Goal: Feedback & Contribution: Submit feedback/report problem

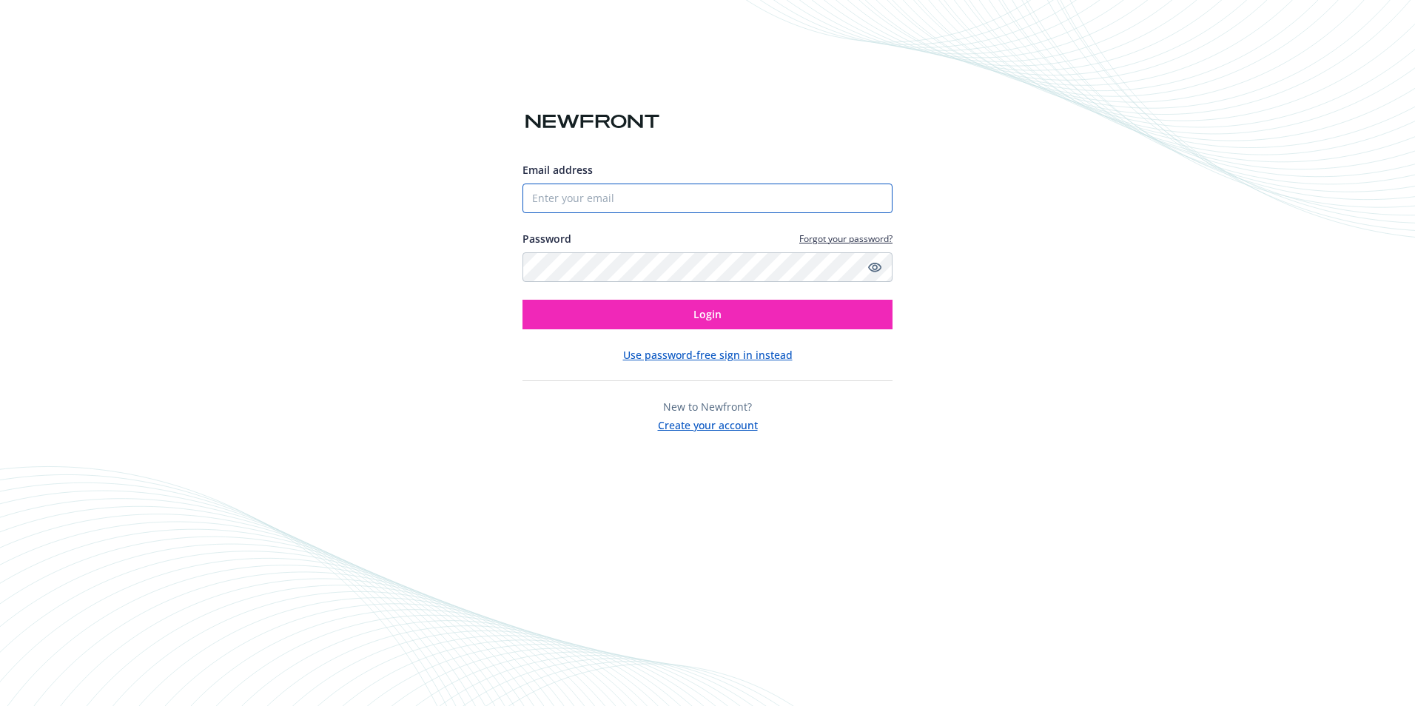
click at [536, 195] on input "Email address" at bounding box center [707, 199] width 370 height 30
type input "[EMAIL_ADDRESS][DOMAIN_NAME]"
click at [522, 300] on button "Login" at bounding box center [707, 315] width 370 height 30
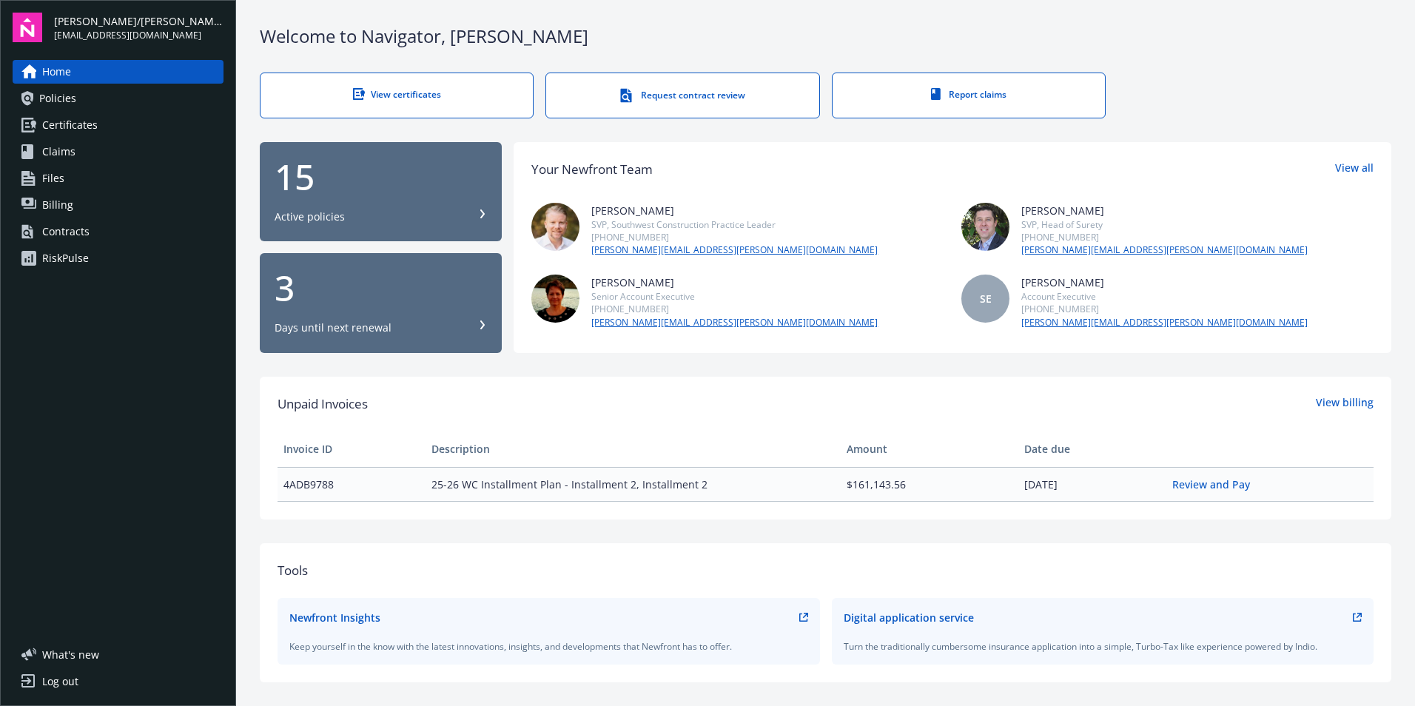
click at [410, 302] on div "3" at bounding box center [381, 288] width 212 height 36
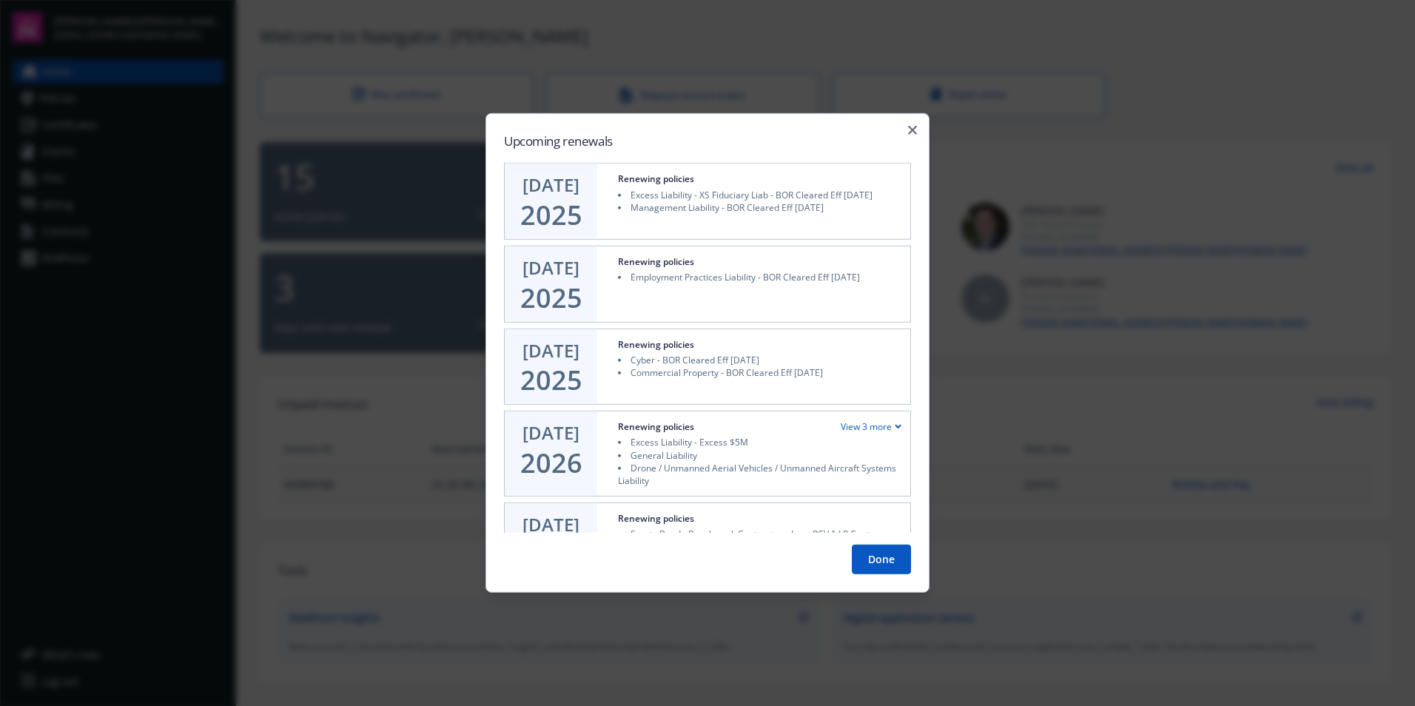
click at [890, 554] on button "Done" at bounding box center [881, 560] width 59 height 30
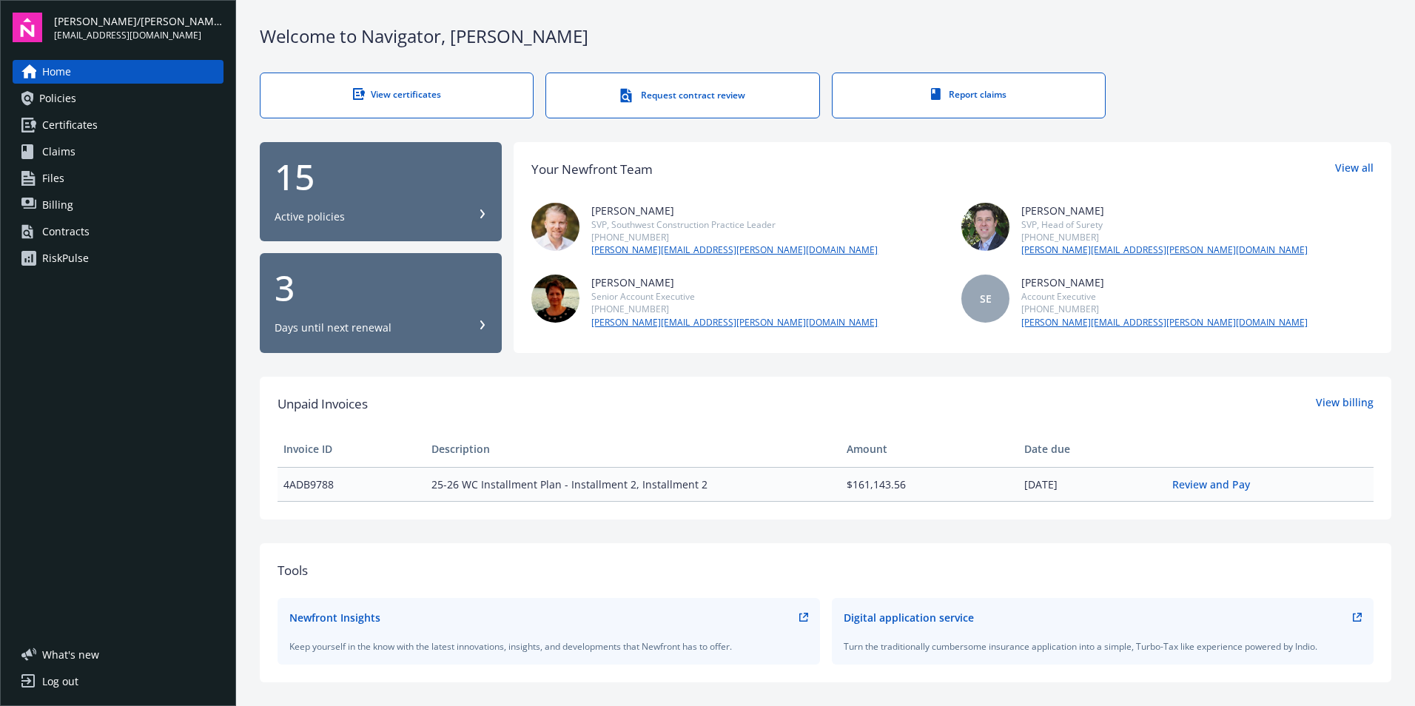
click at [1388, 531] on div "Welcome to Navigator , [PERSON_NAME] View certificates Request contract review …" at bounding box center [825, 513] width 1179 height 1026
click at [70, 103] on span "Policies" at bounding box center [57, 99] width 37 height 24
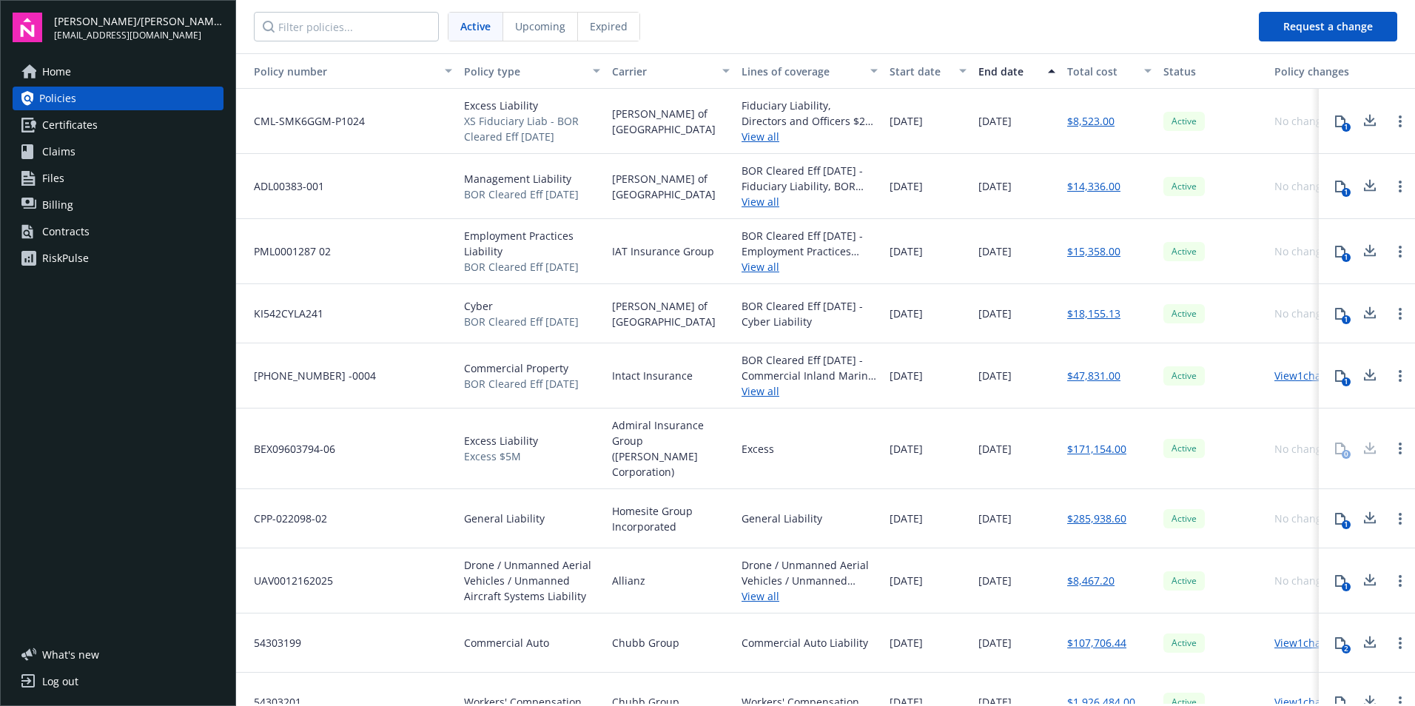
click at [618, 19] on span "Expired" at bounding box center [609, 27] width 38 height 16
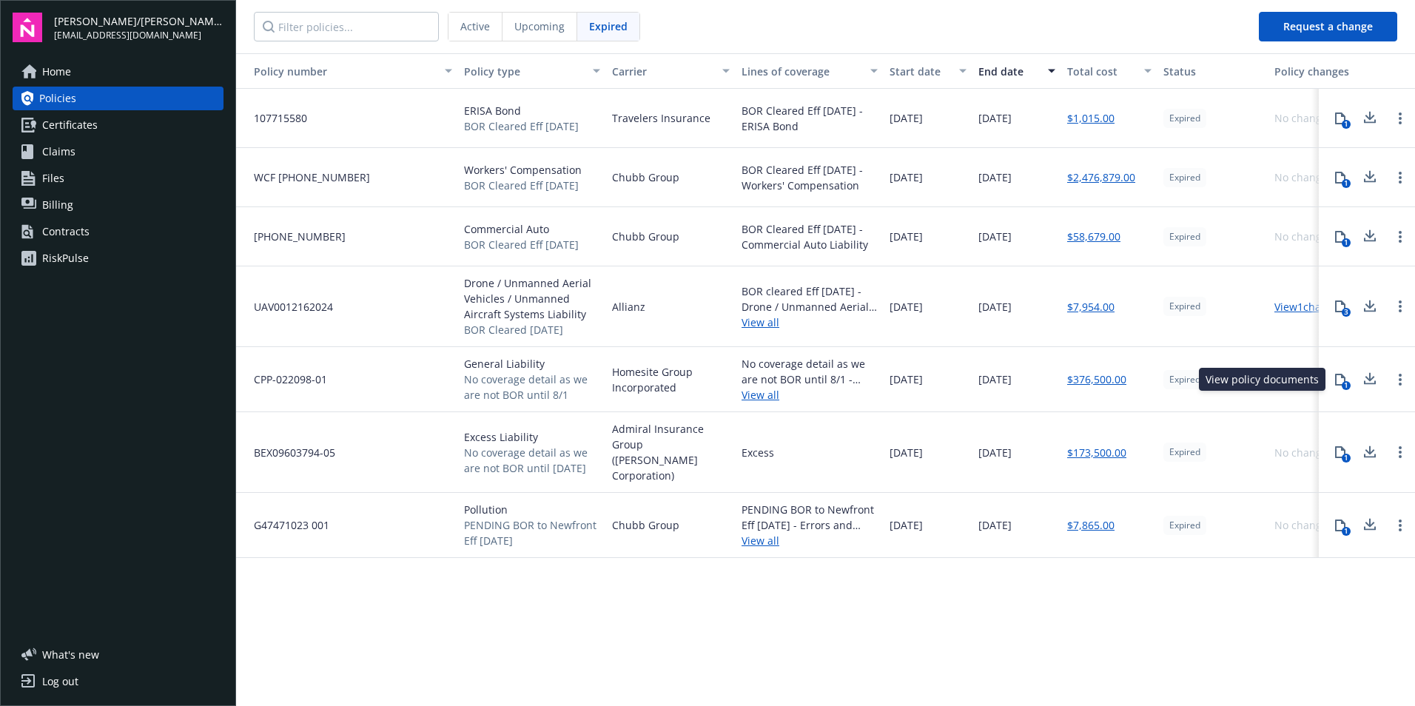
click at [1342, 380] on icon at bounding box center [1340, 380] width 12 height 12
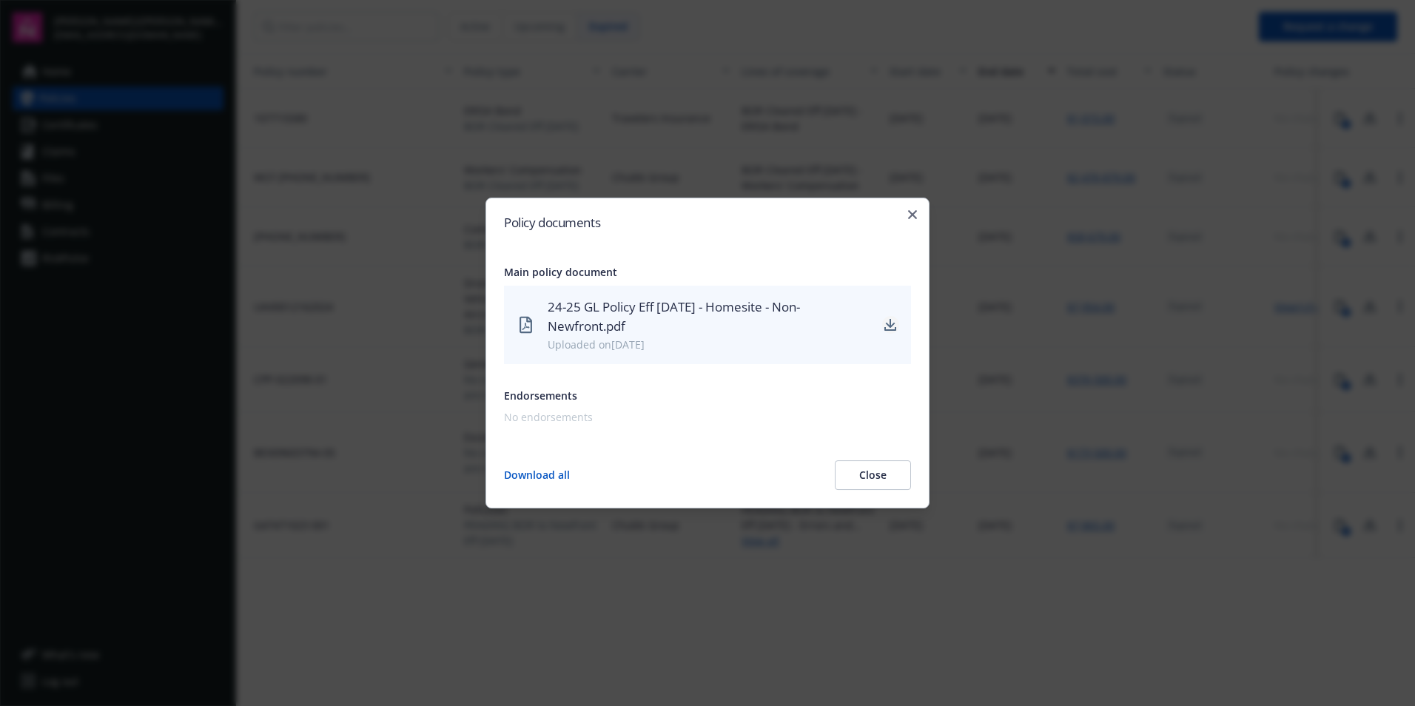
click at [893, 329] on icon "download" at bounding box center [890, 329] width 12 height 4
click at [891, 478] on button "Close" at bounding box center [873, 475] width 76 height 30
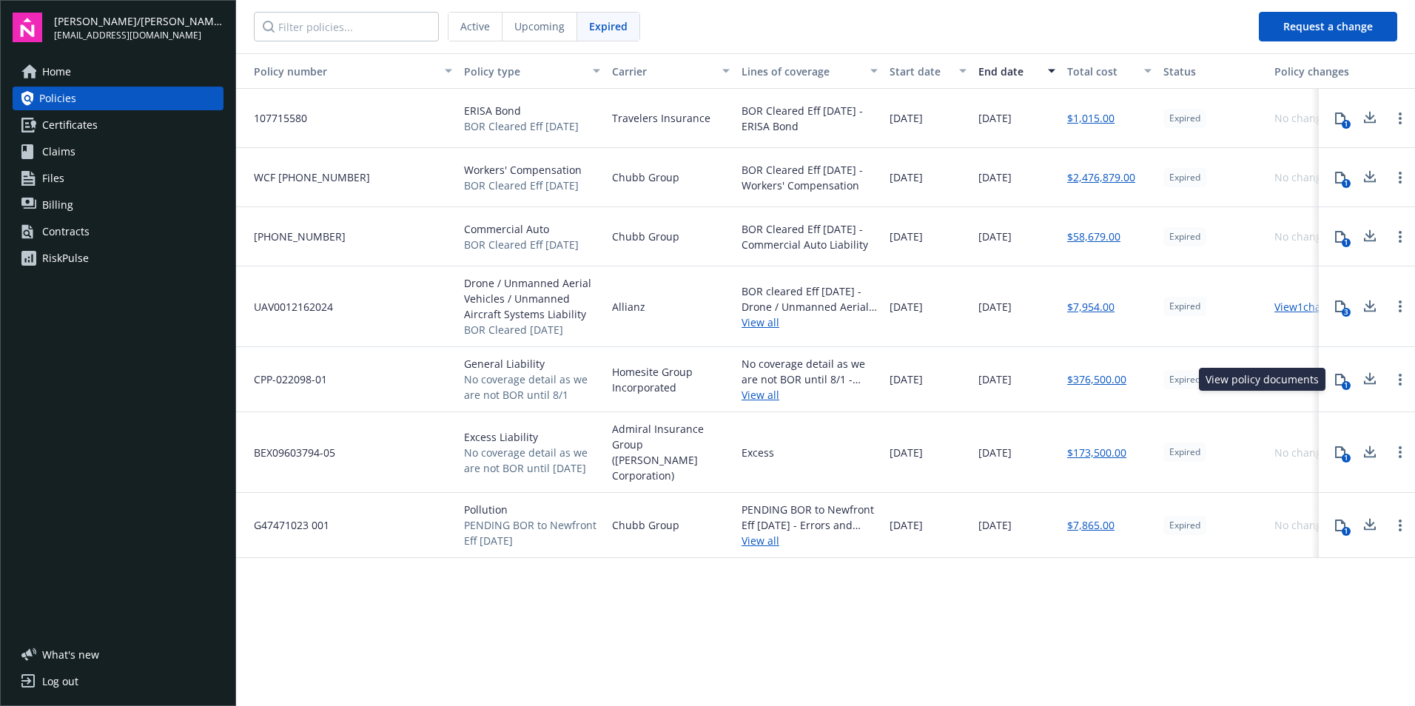
click at [1336, 380] on icon at bounding box center [1340, 380] width 10 height 12
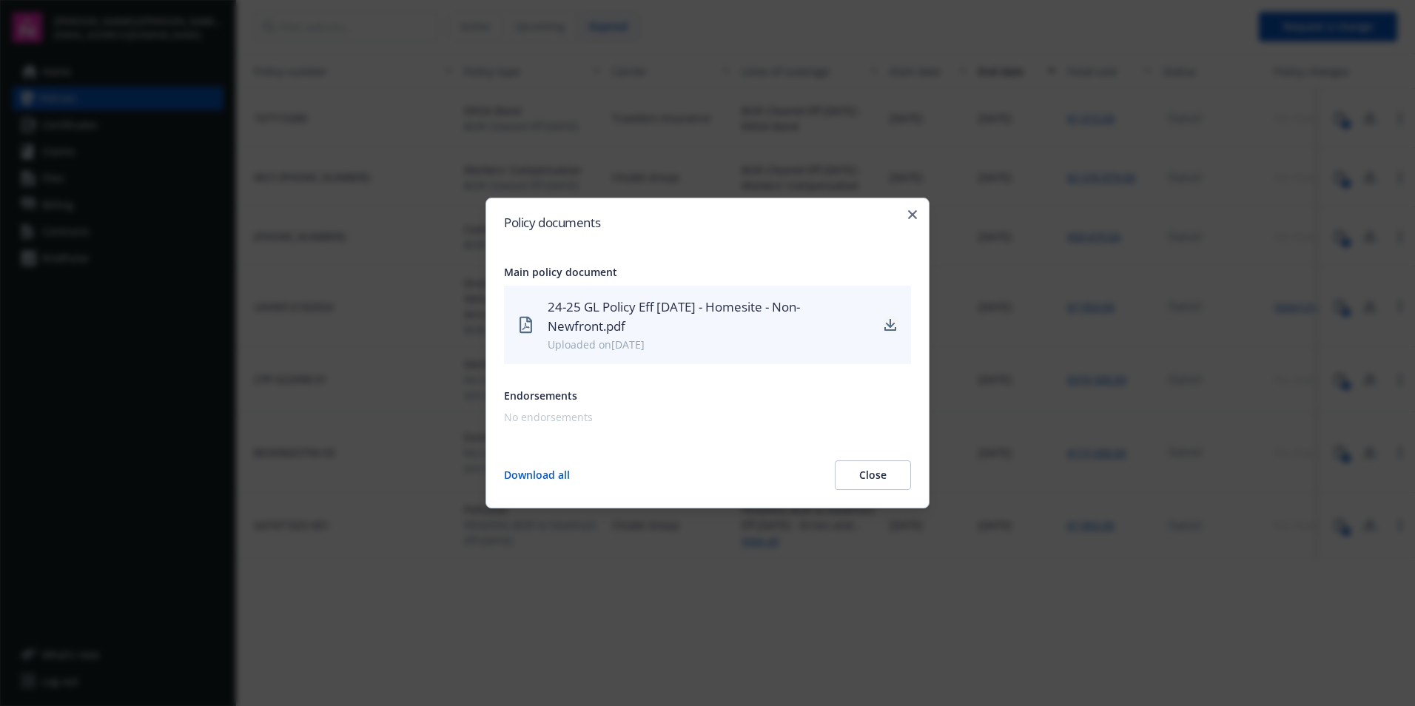
click at [890, 322] on icon "download" at bounding box center [890, 325] width 12 height 12
click at [910, 212] on icon "button" at bounding box center [912, 214] width 9 height 9
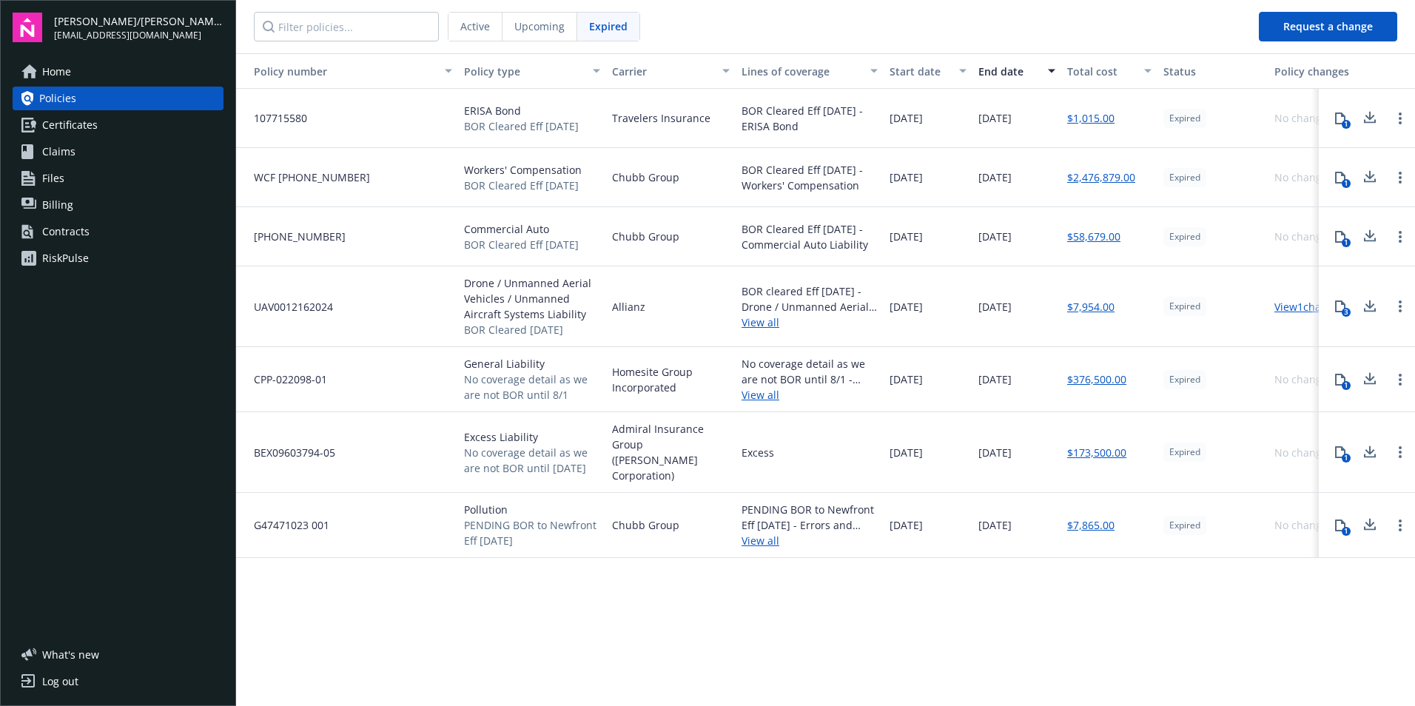
click at [62, 99] on span "Policies" at bounding box center [57, 99] width 37 height 24
click at [483, 30] on span "Active" at bounding box center [475, 27] width 30 height 16
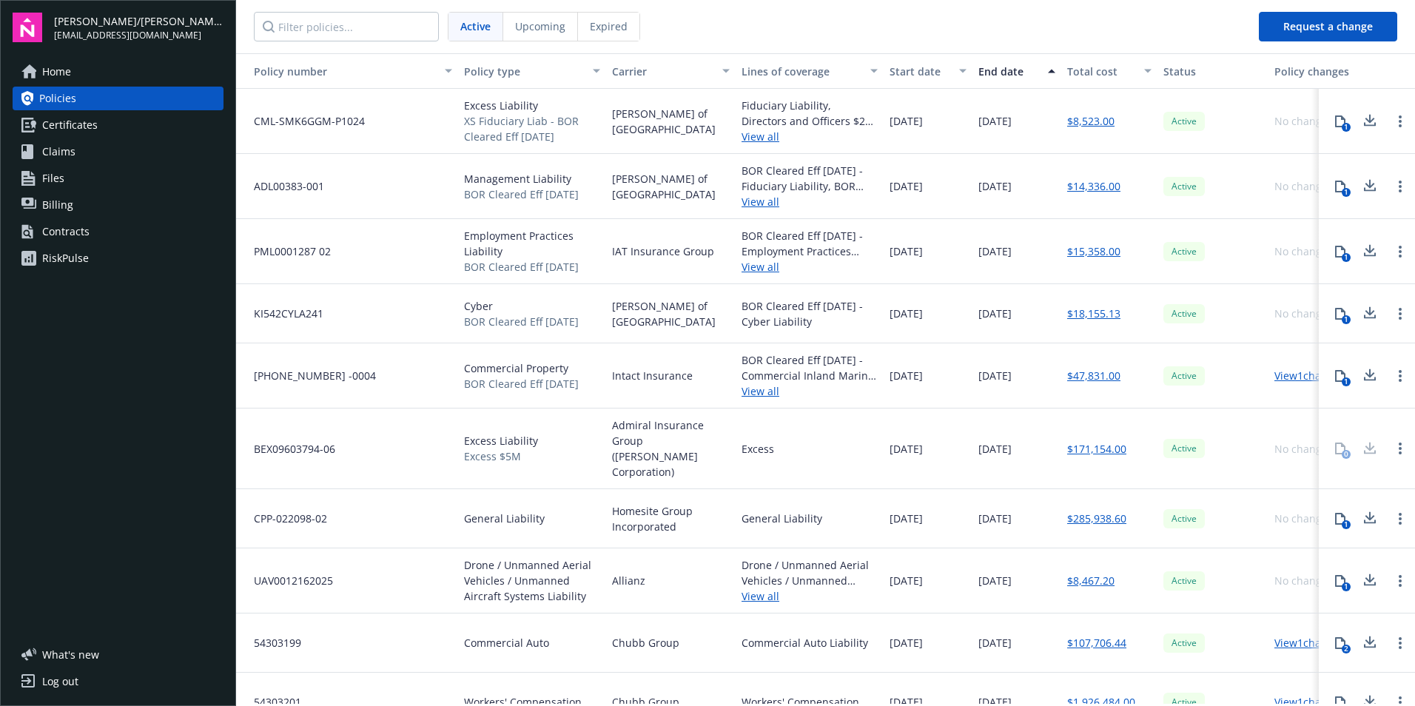
click at [64, 182] on link "Files" at bounding box center [118, 179] width 211 height 24
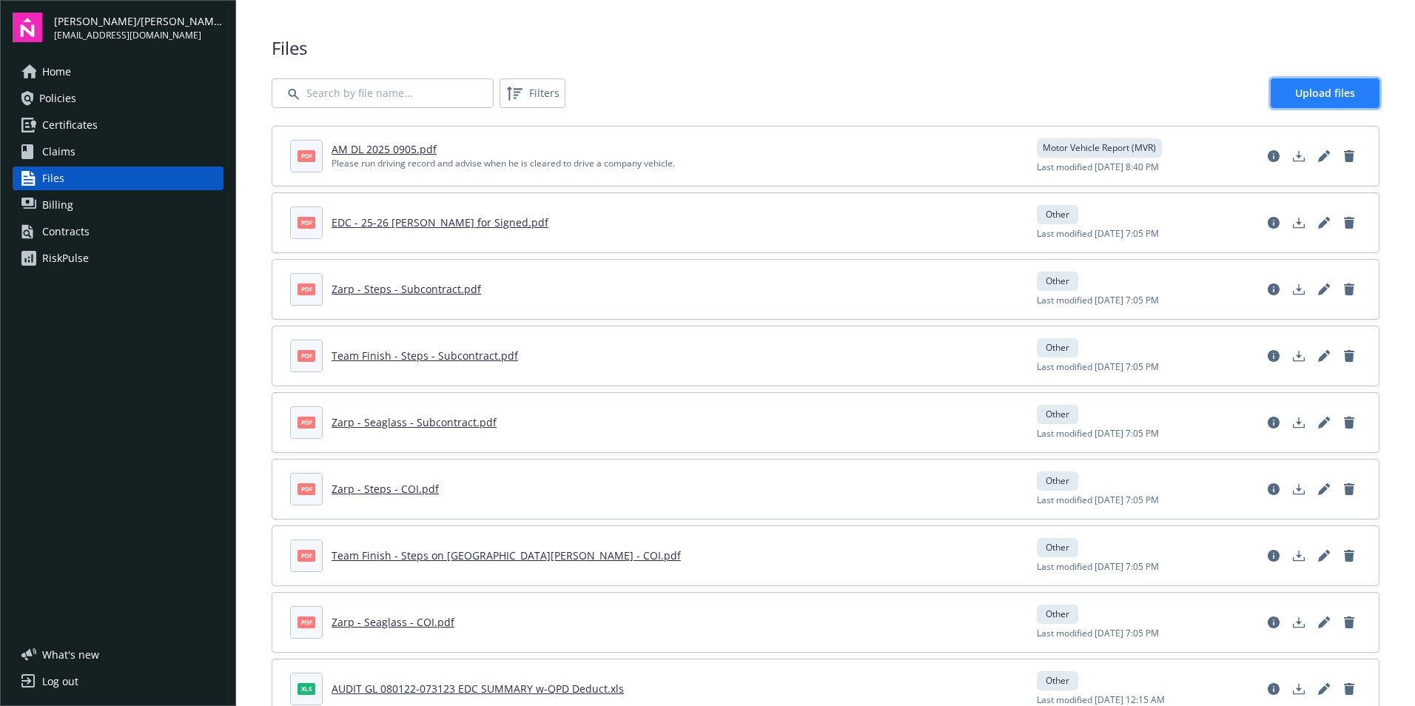
click at [1291, 102] on link "Upload files" at bounding box center [1325, 93] width 109 height 30
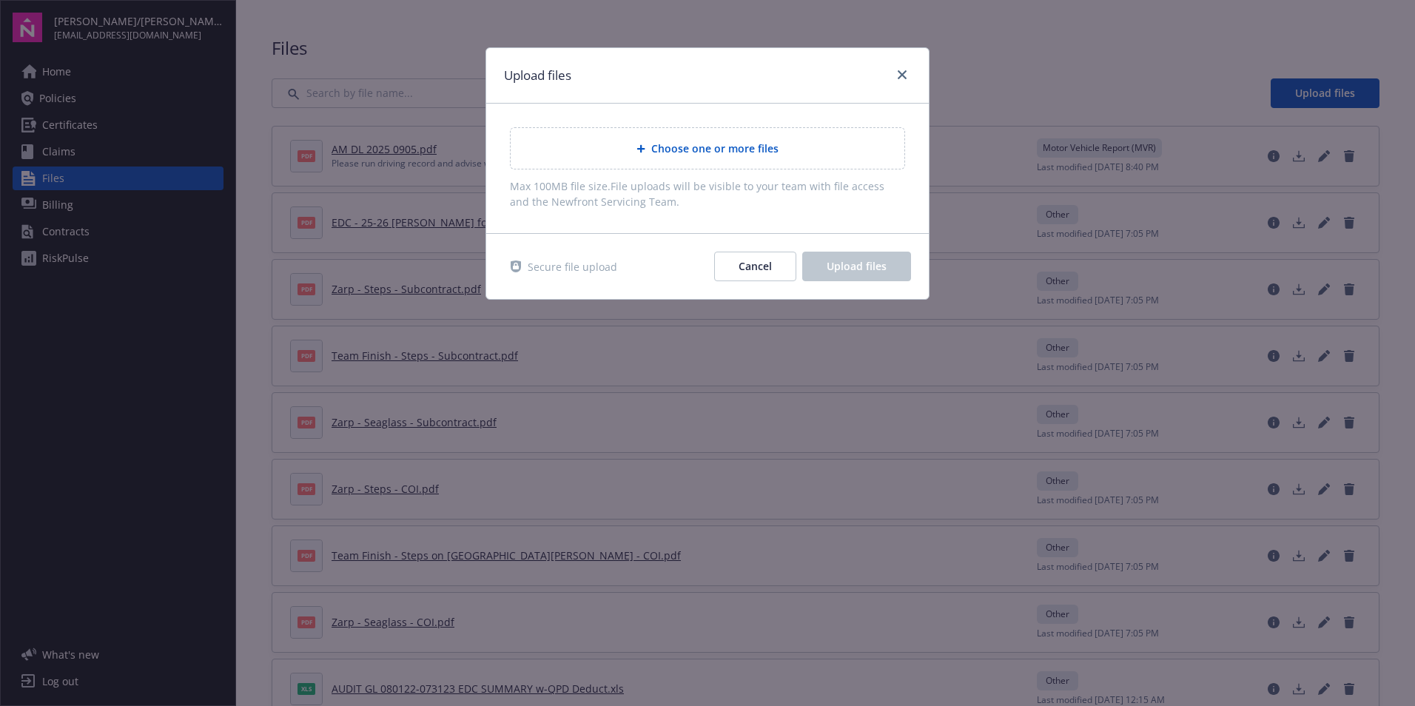
click at [696, 150] on span "Choose one or more files" at bounding box center [714, 149] width 127 height 16
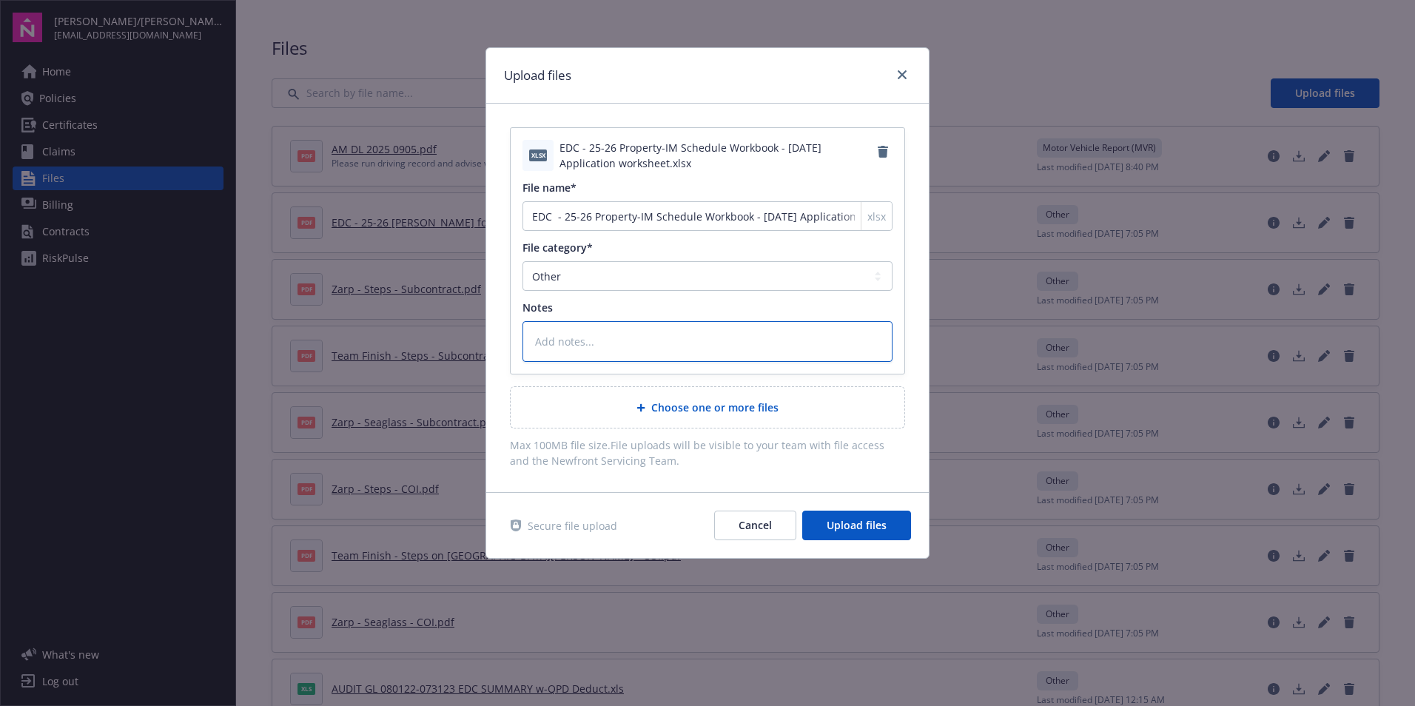
click at [615, 335] on textarea at bounding box center [707, 341] width 370 height 41
type textarea "x"
type textarea "A"
type textarea "x"
type textarea "Ad"
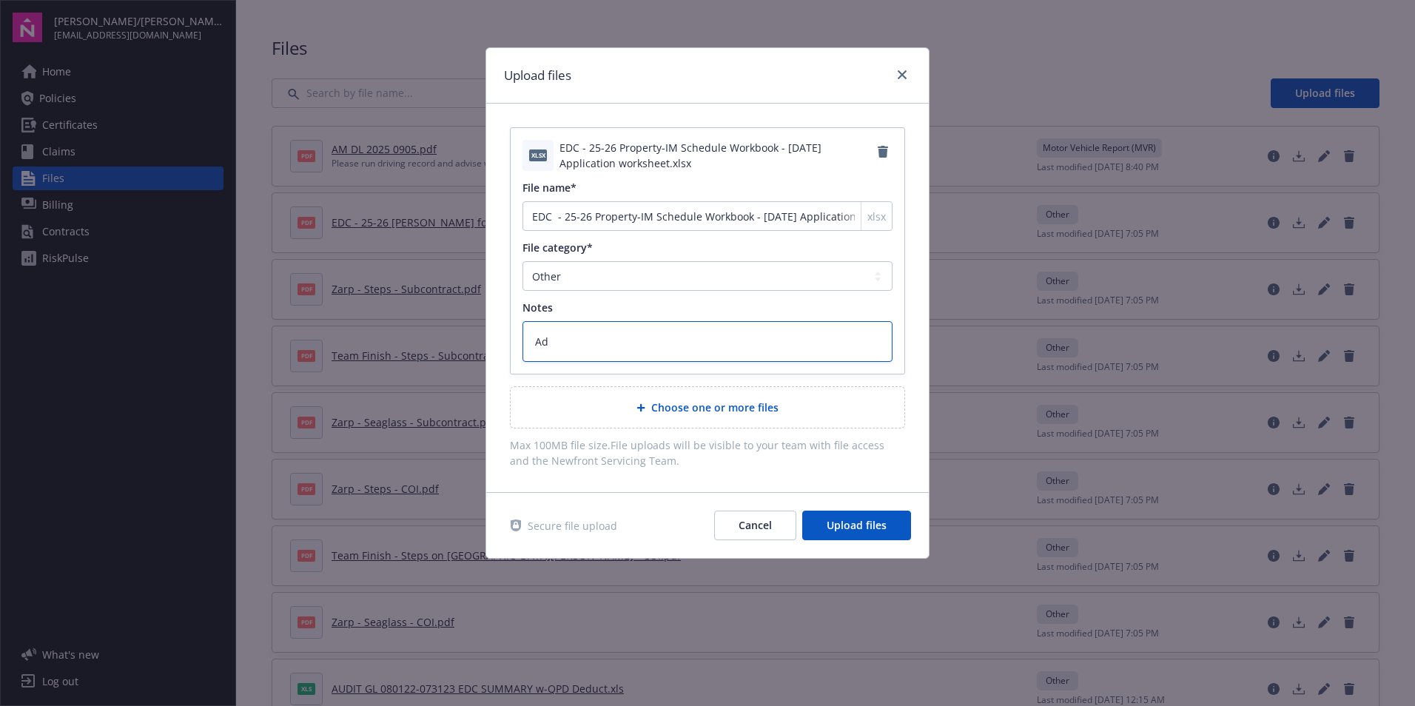
type textarea "x"
type textarea "Ada"
type textarea "x"
type textarea "[PERSON_NAME]"
type textarea "x"
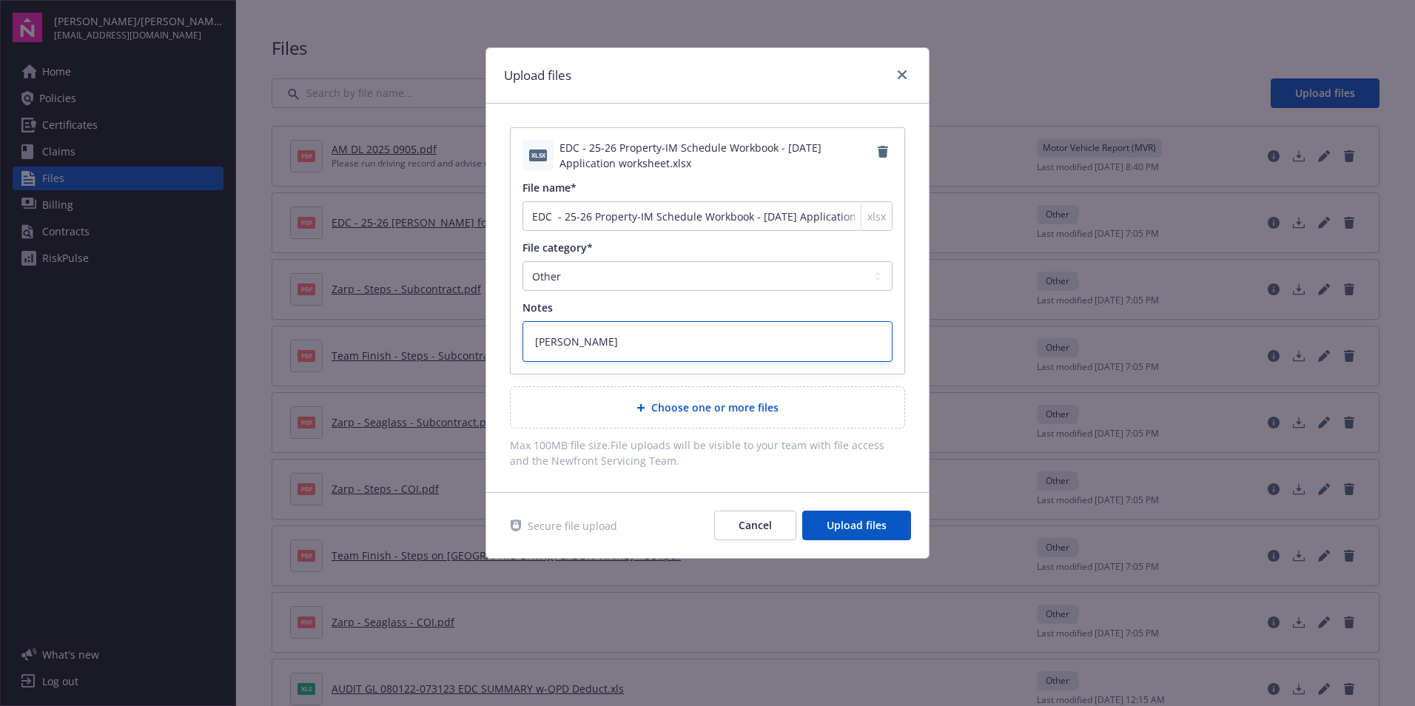
type textarea "[PERSON_NAME]"
type textarea "x"
type textarea "[PERSON_NAME] -"
type textarea "x"
type textarea "[PERSON_NAME] -"
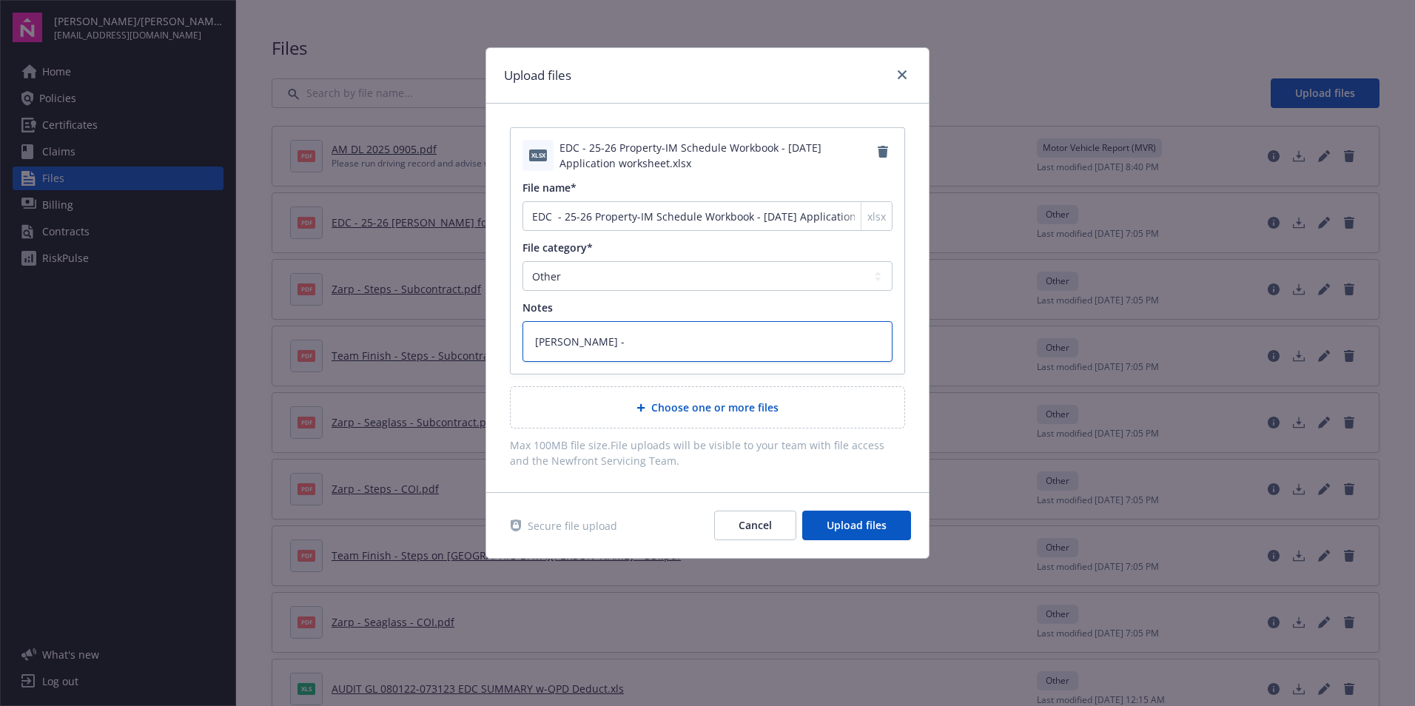
type textarea "x"
type textarea "[PERSON_NAME]"
type textarea "x"
type textarea "[PERSON_NAME]"
type textarea "x"
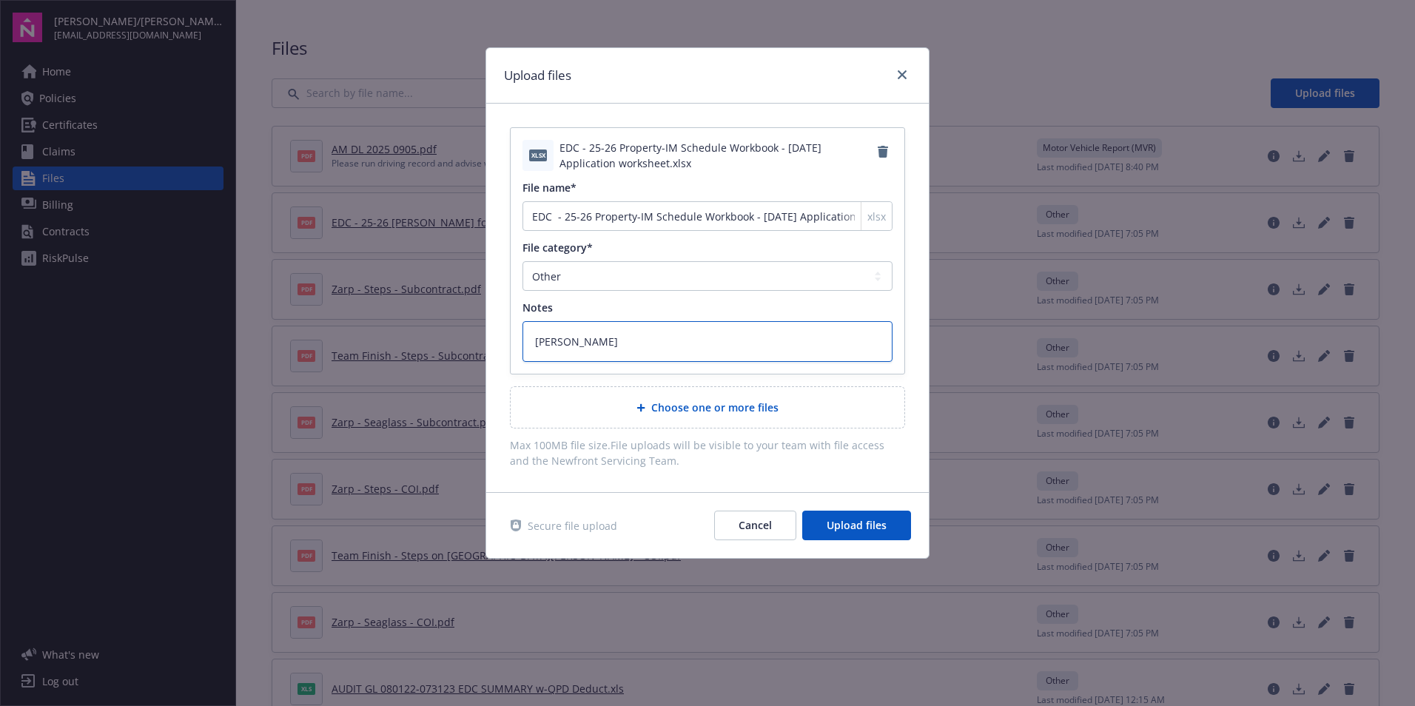
type textarea "[PERSON_NAME]"
type textarea "x"
type textarea "[PERSON_NAME] - i ha"
type textarea "x"
type textarea "[PERSON_NAME] - i hav"
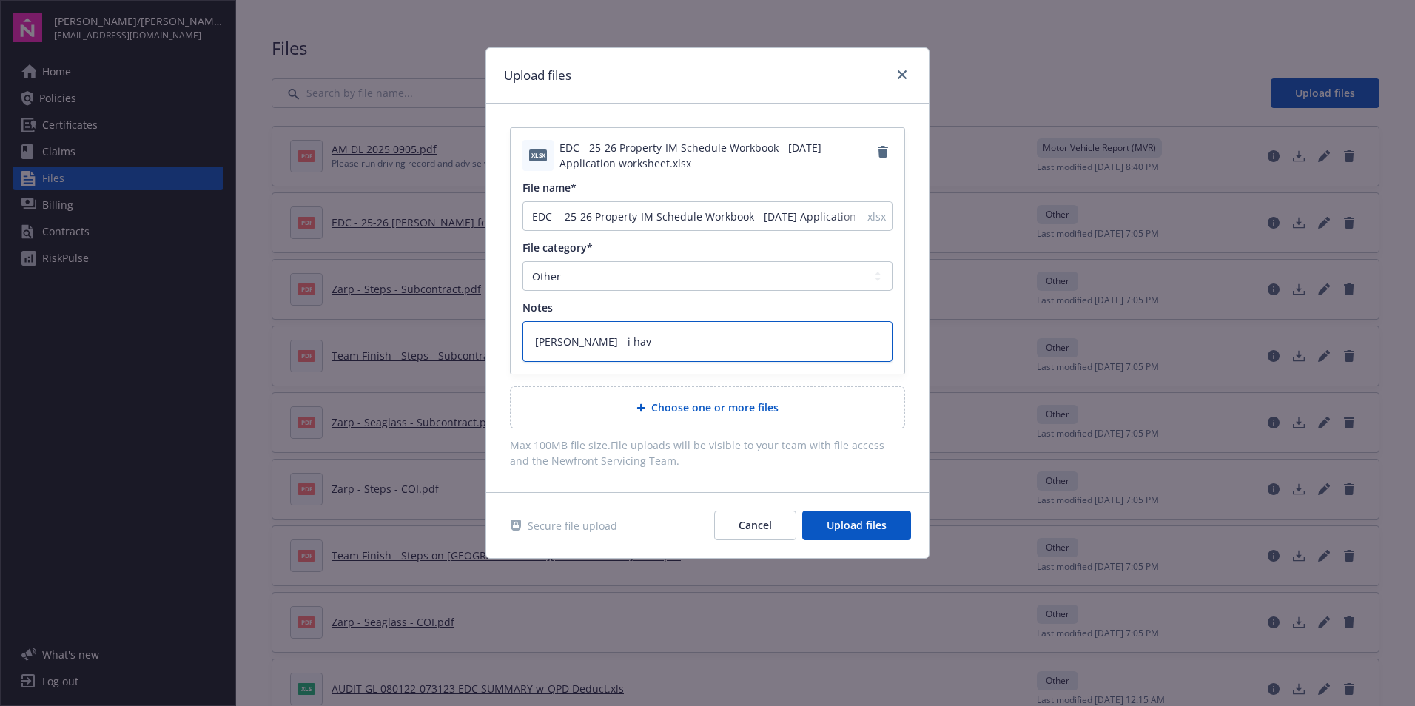
type textarea "x"
type textarea "[PERSON_NAME] - i have"
type textarea "x"
type textarea "[PERSON_NAME] - i have"
type textarea "x"
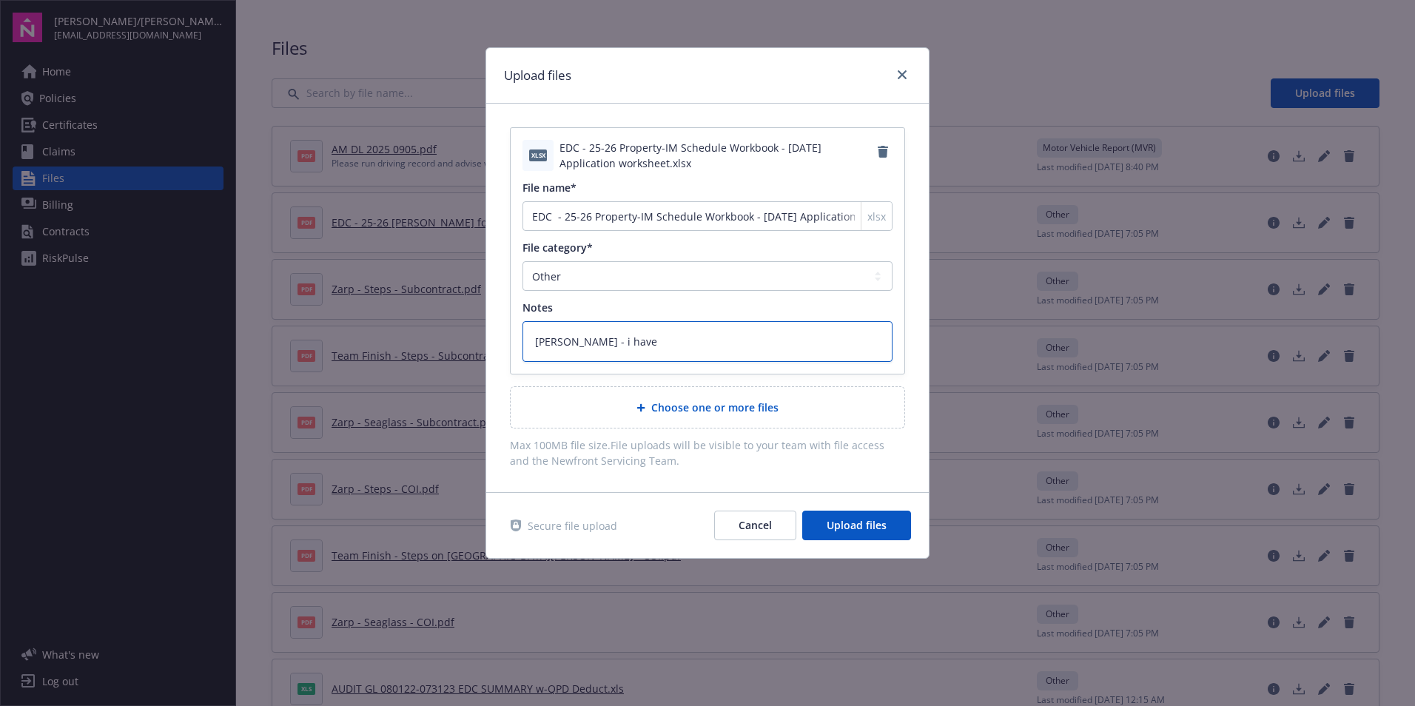
type textarea "[PERSON_NAME] - i have s"
type textarea "x"
type textarea "[PERSON_NAME] - i have so"
type textarea "x"
type textarea "[PERSON_NAME] - i have som"
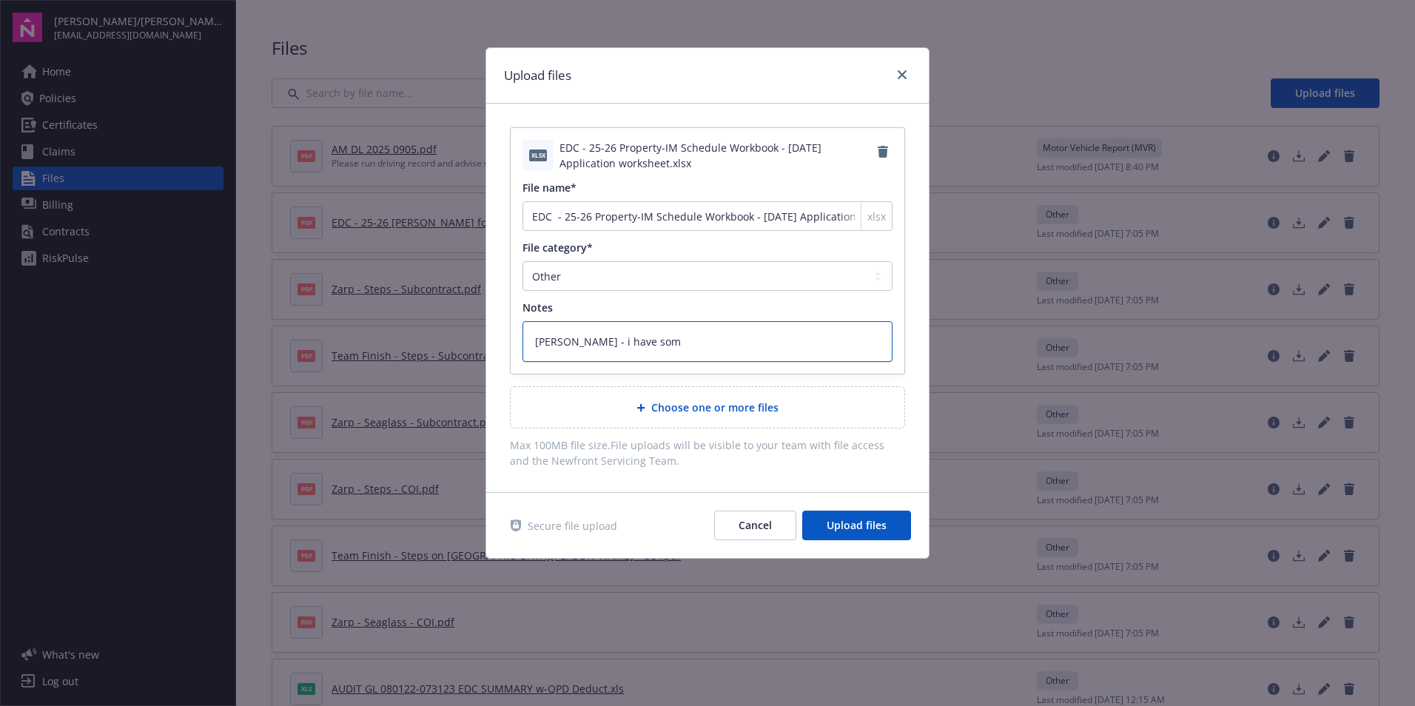
type textarea "x"
type textarea "[PERSON_NAME] - i have some"
type textarea "x"
type textarea "[PERSON_NAME] - i have some"
type textarea "x"
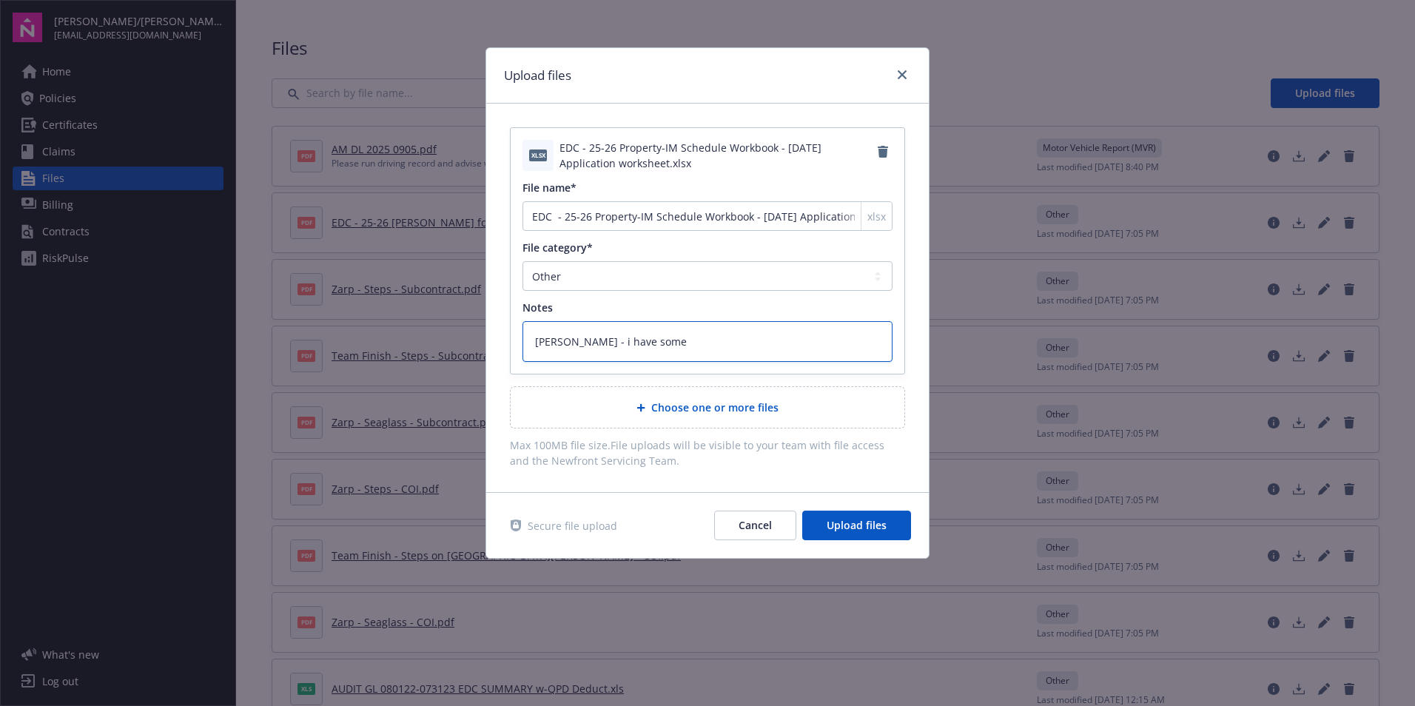
type textarea "[PERSON_NAME] - i have some q"
type textarea "x"
type textarea "[PERSON_NAME] - i have some qu"
type textarea "x"
type textarea "[PERSON_NAME] - i have some que"
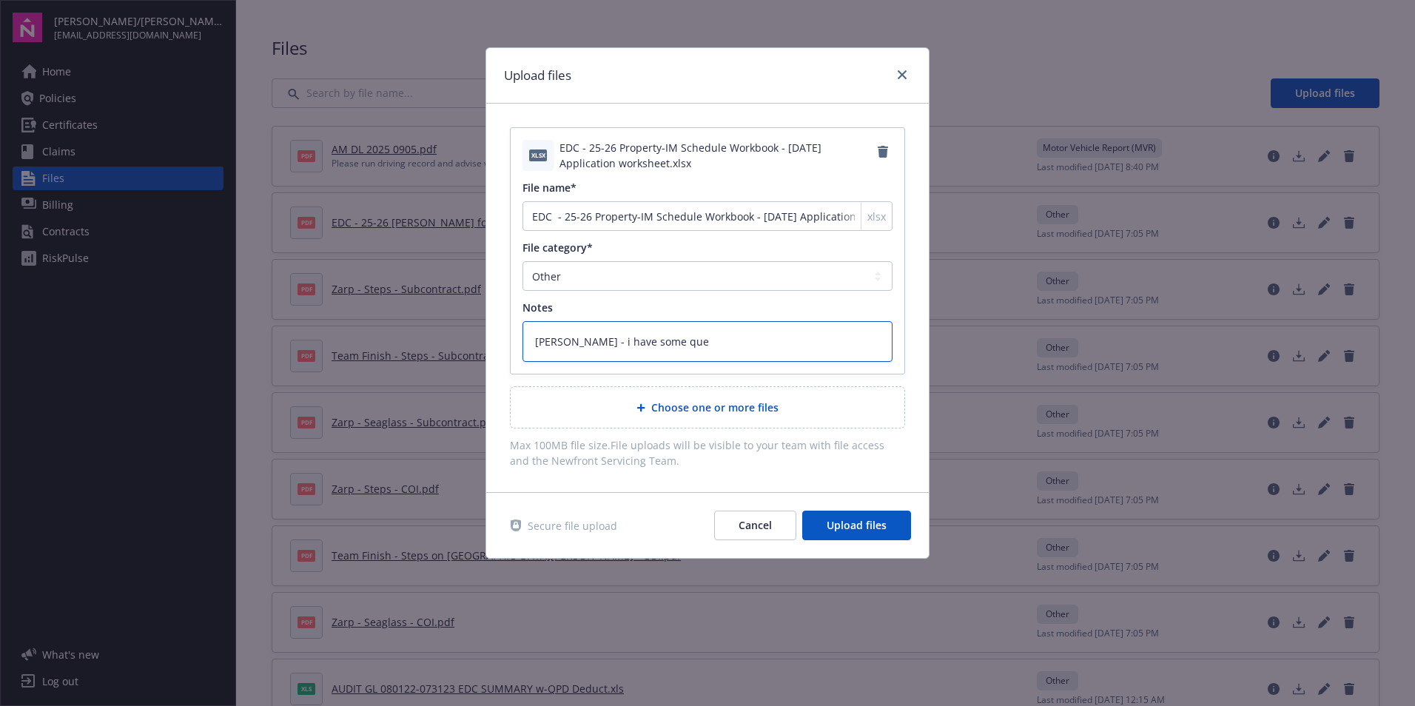
type textarea "x"
type textarea "[PERSON_NAME] - i have some ques"
type textarea "x"
type textarea "[PERSON_NAME] - i have some quest"
type textarea "x"
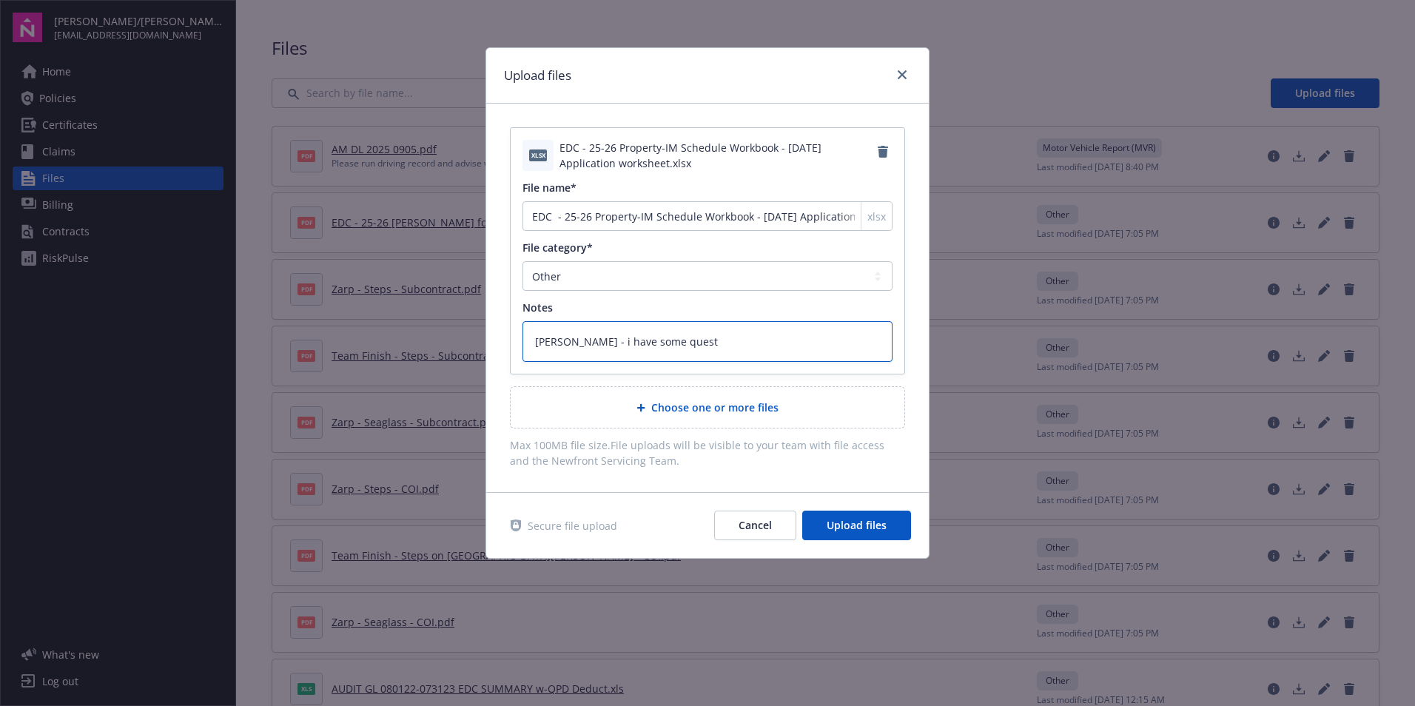
type textarea "[PERSON_NAME] - i have some questi"
type textarea "x"
type textarea "[PERSON_NAME] - i have some questio"
type textarea "x"
type textarea "[PERSON_NAME] - i have some question"
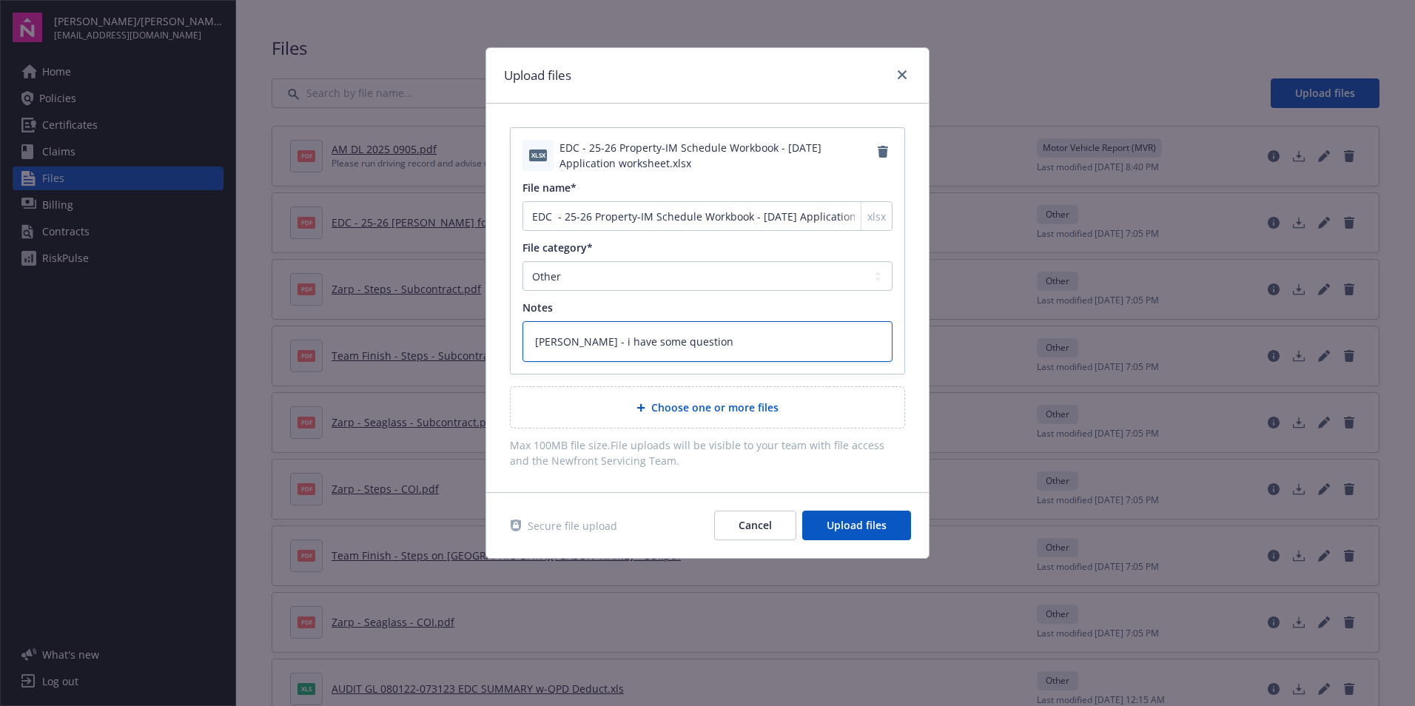
type textarea "x"
type textarea "[PERSON_NAME] - i have some questions"
type textarea "x"
type textarea "[PERSON_NAME] - i have some questions"
type textarea "x"
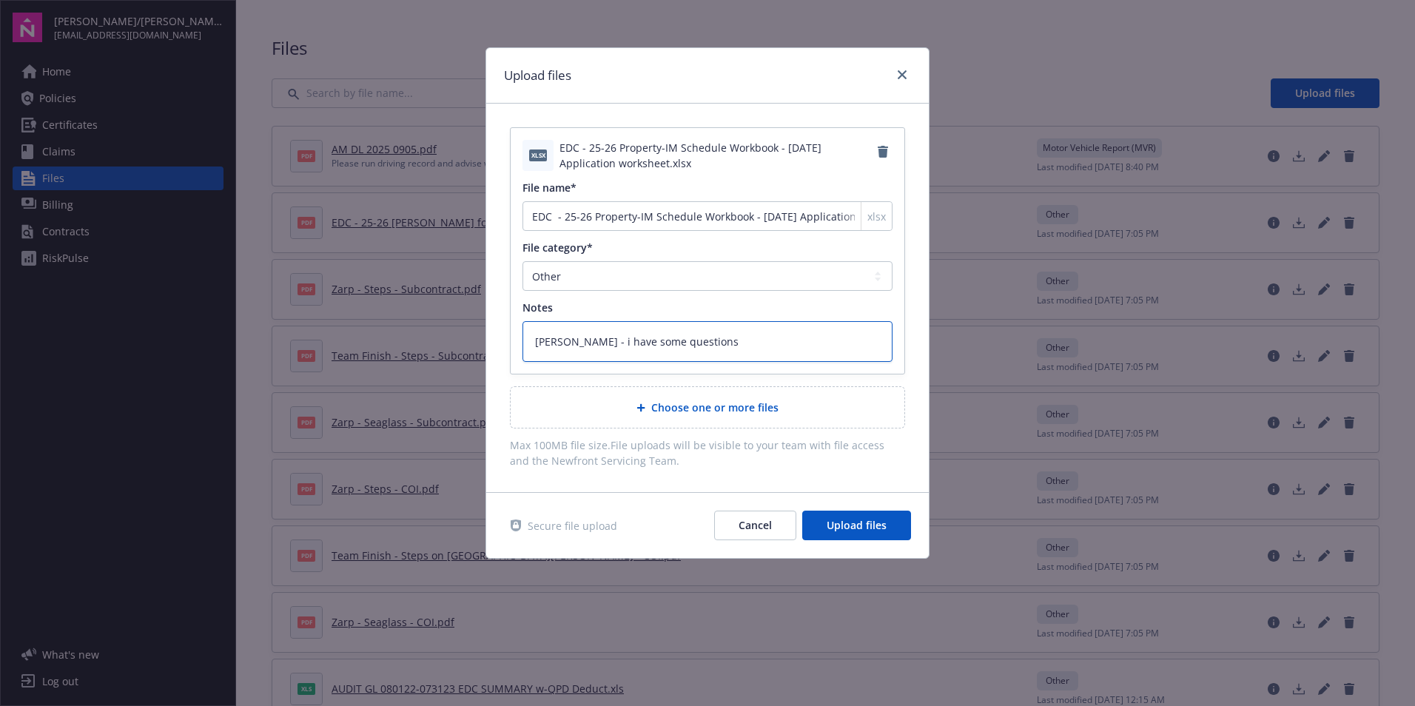
type textarea "[PERSON_NAME] - i have some questions o"
type textarea "x"
type textarea "[PERSON_NAME] - i have some questions on"
type textarea "x"
type textarea "[PERSON_NAME] - i have some questions on"
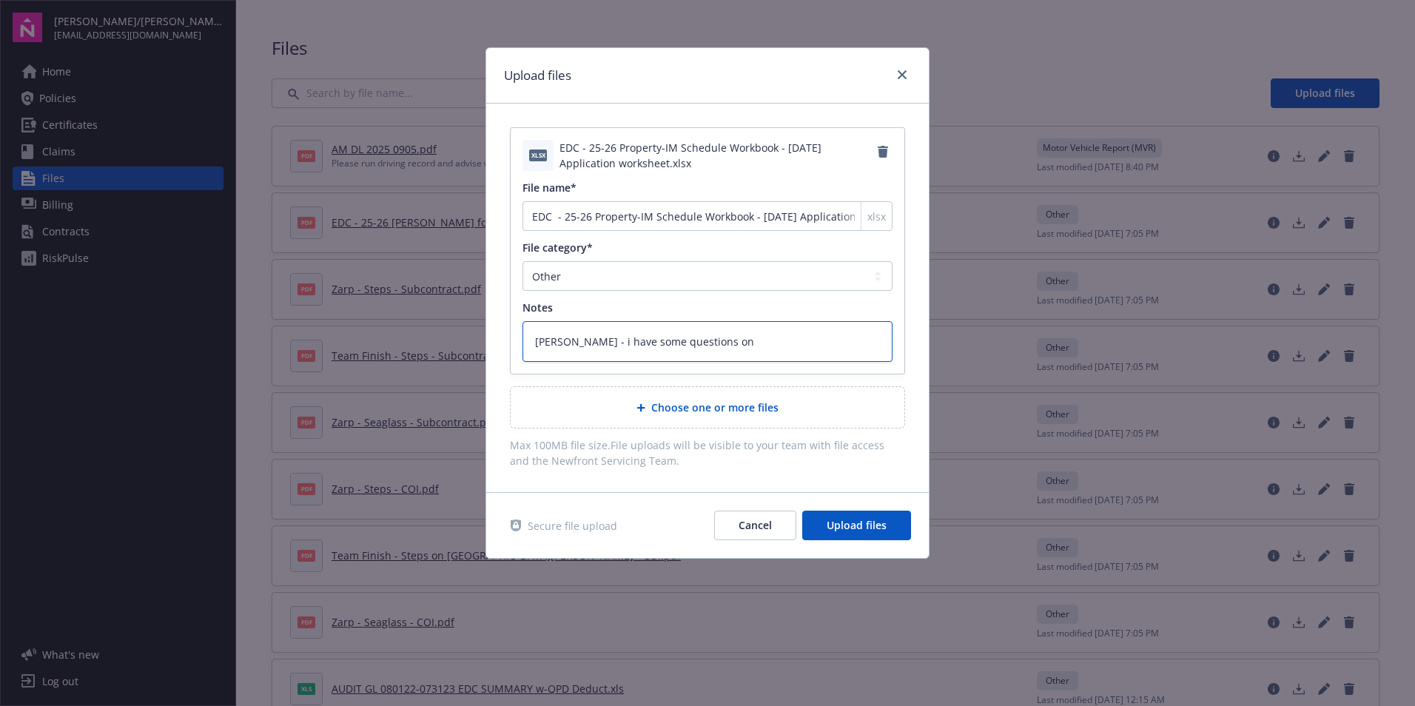
type textarea "x"
type textarea "[PERSON_NAME] - i have some questions on s"
type textarea "x"
type textarea "[PERSON_NAME] - i have some questions on so"
type textarea "x"
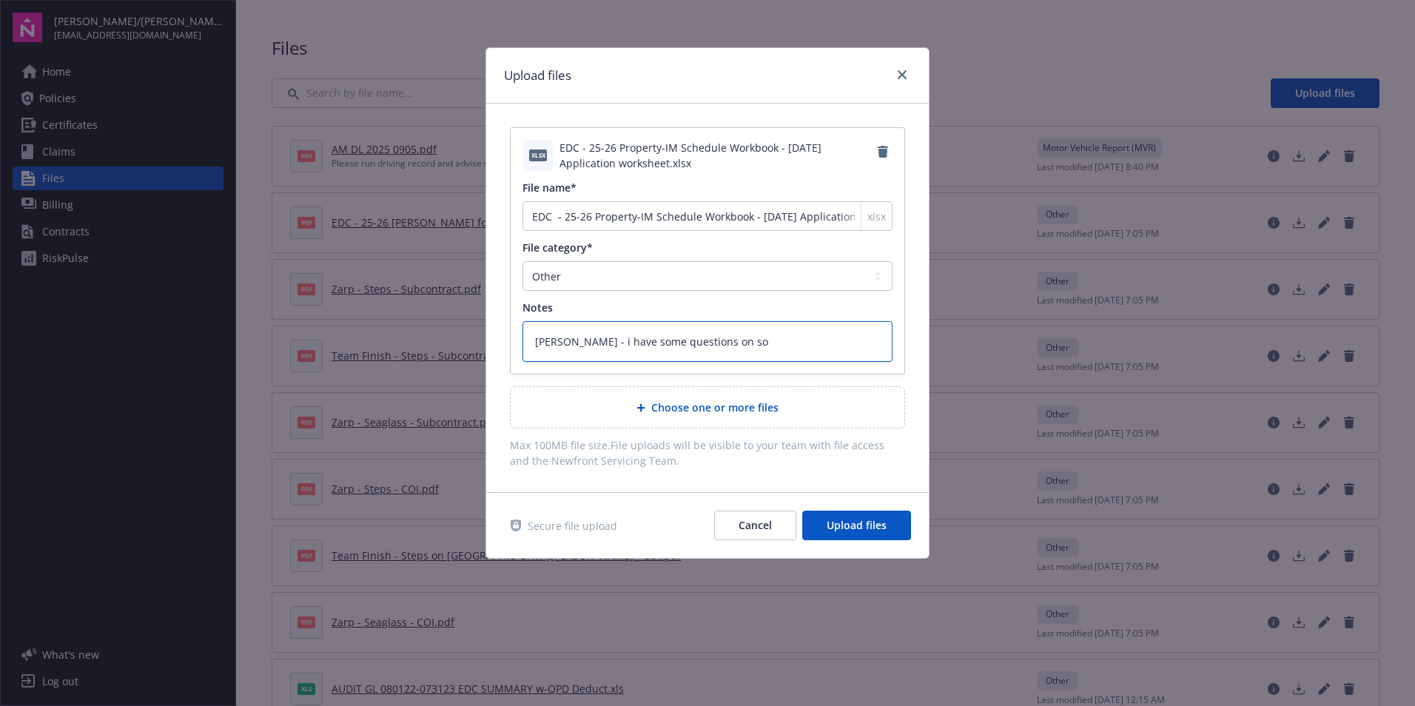
type textarea "[PERSON_NAME] - i have some questions on som"
type textarea "x"
type textarea "[PERSON_NAME] - i have some questions on some"
type textarea "x"
type textarea "[PERSON_NAME] - i have some questions on some"
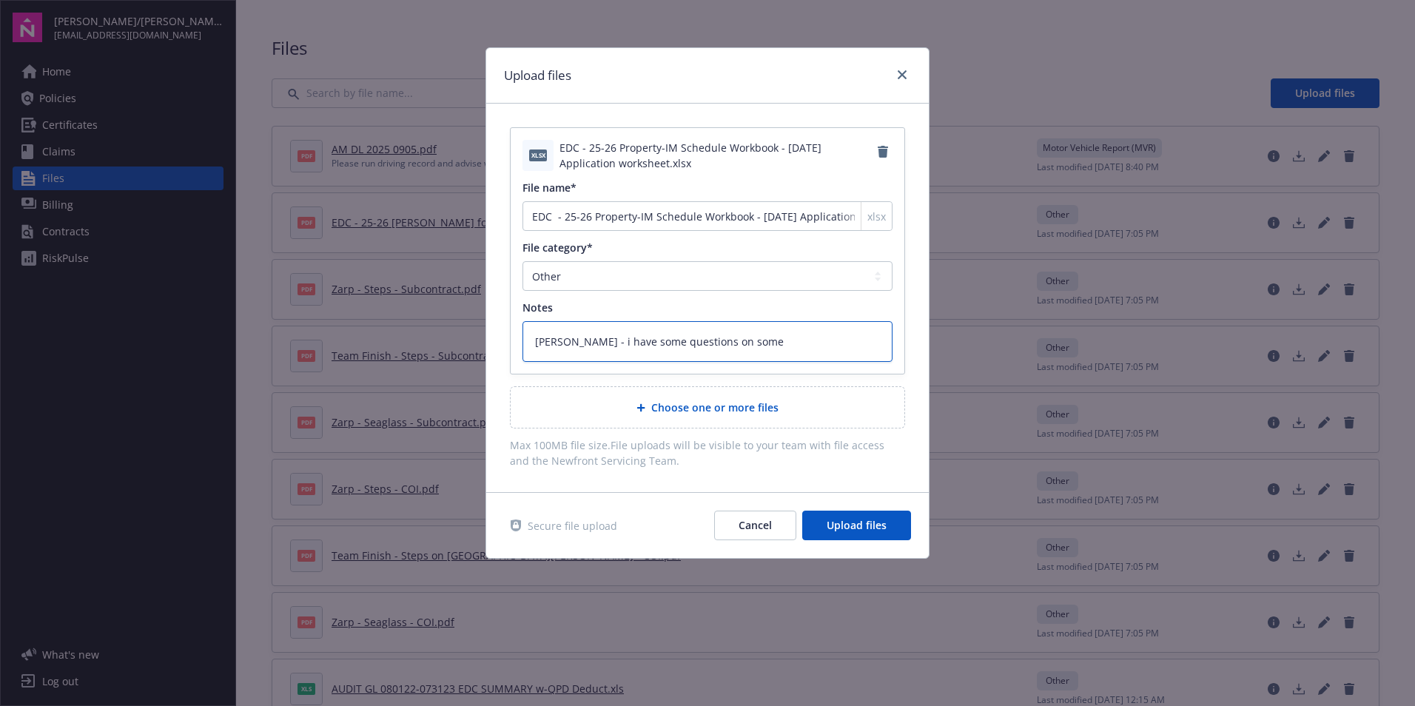
type textarea "x"
type textarea "[PERSON_NAME] - i have some questions on some o"
type textarea "x"
type textarea "[PERSON_NAME] - i have some questions on some of"
type textarea "x"
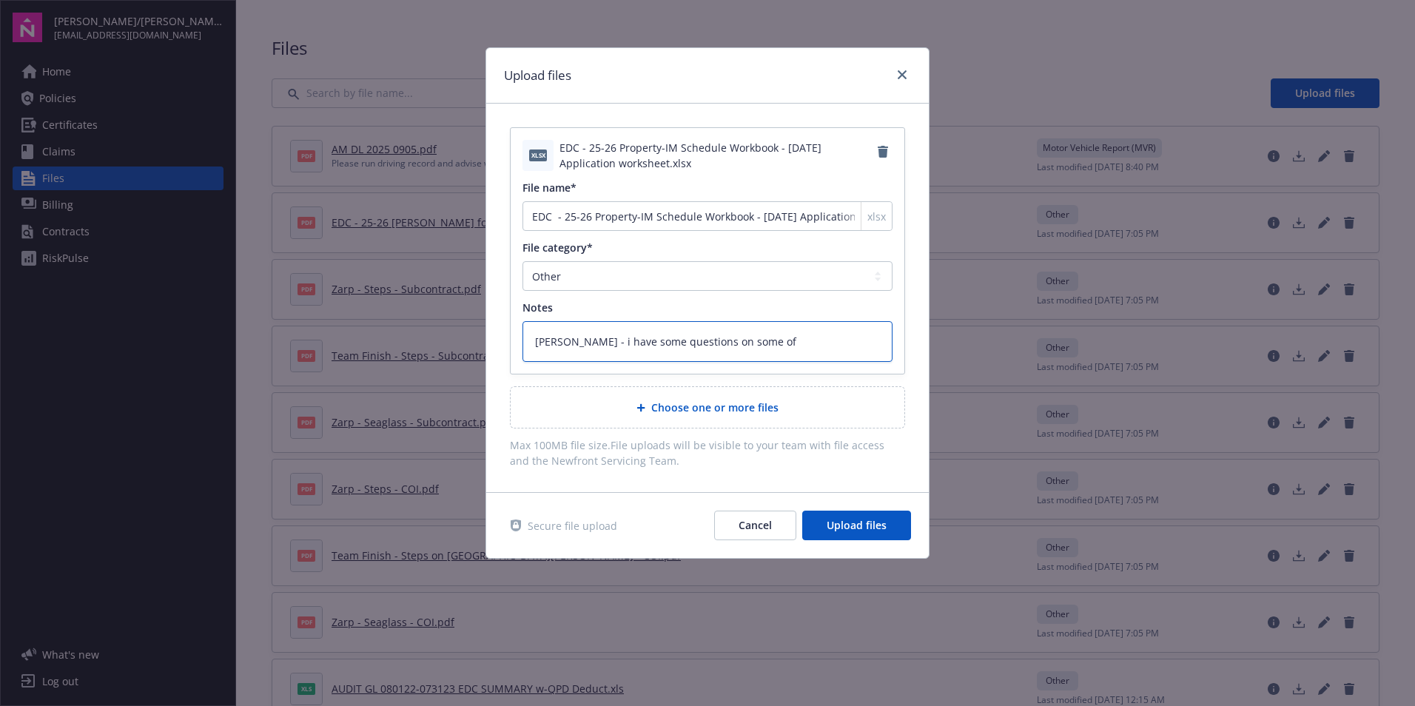
type textarea "[PERSON_NAME] - i have some questions on some of"
type textarea "x"
type textarea "[PERSON_NAME] - i have some questions on some of t"
type textarea "x"
type textarea "[PERSON_NAME] - i have some questions on some of th"
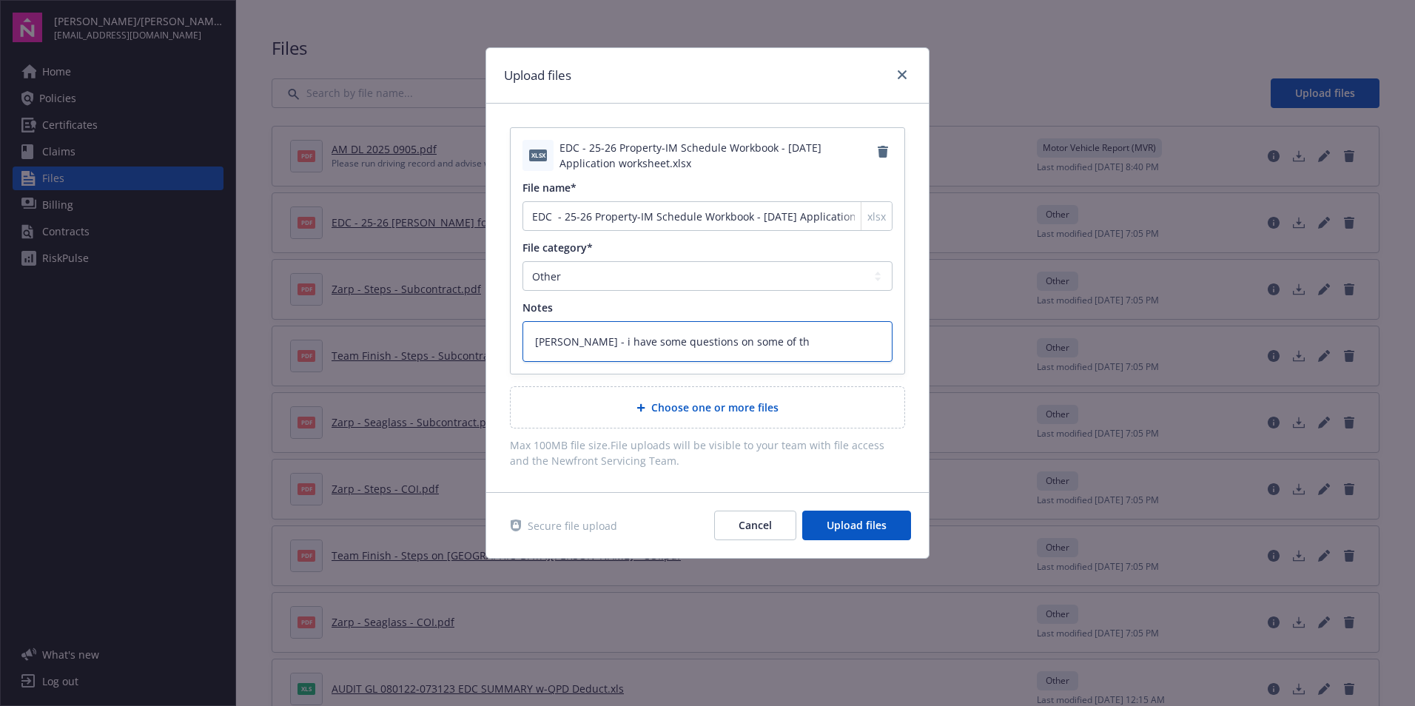
type textarea "x"
type textarea "[PERSON_NAME] - i have some questions on some of the"
type textarea "x"
type textarea "[PERSON_NAME] - i have some questions on some of the"
type textarea "x"
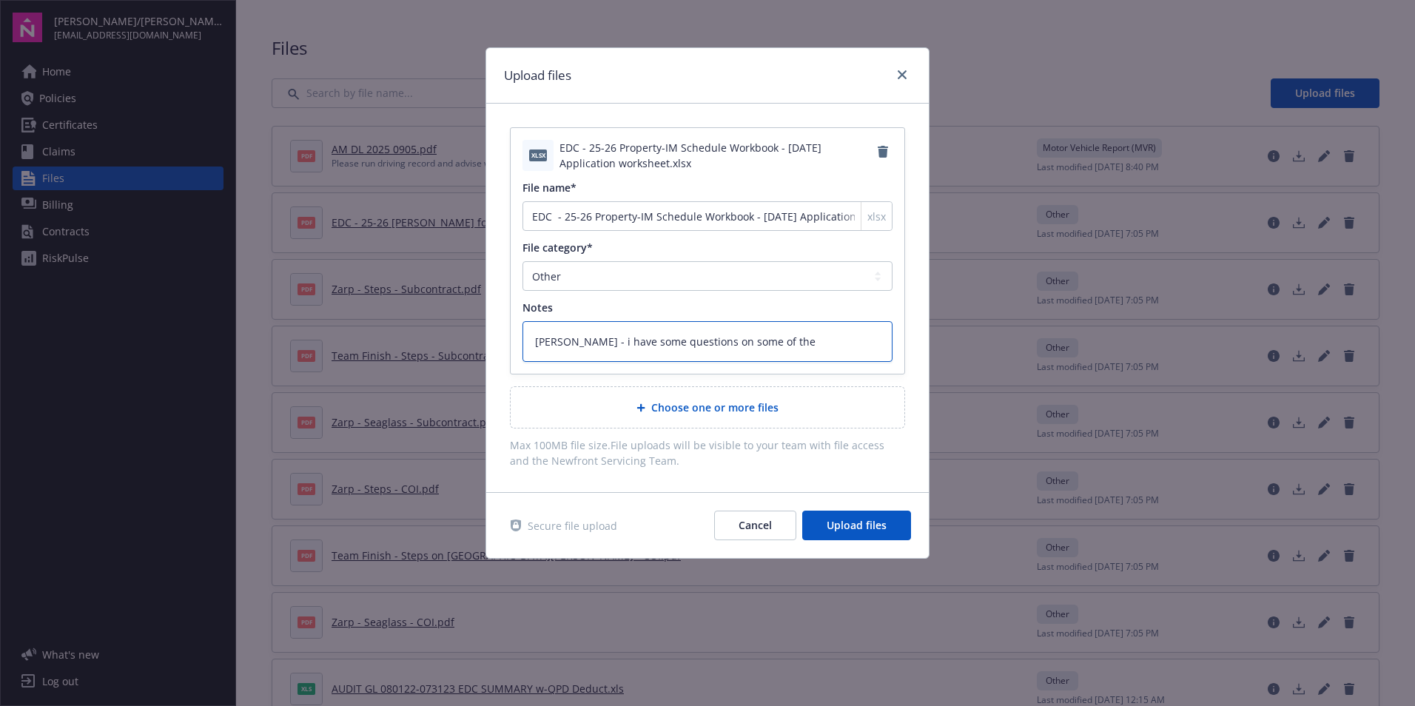
type textarea "[PERSON_NAME] - i have some questions on some of the c"
type textarea "x"
type textarea "[PERSON_NAME] - i have some questions on some of the ce"
type textarea "x"
type textarea "[PERSON_NAME] - i have some questions on some of the cel"
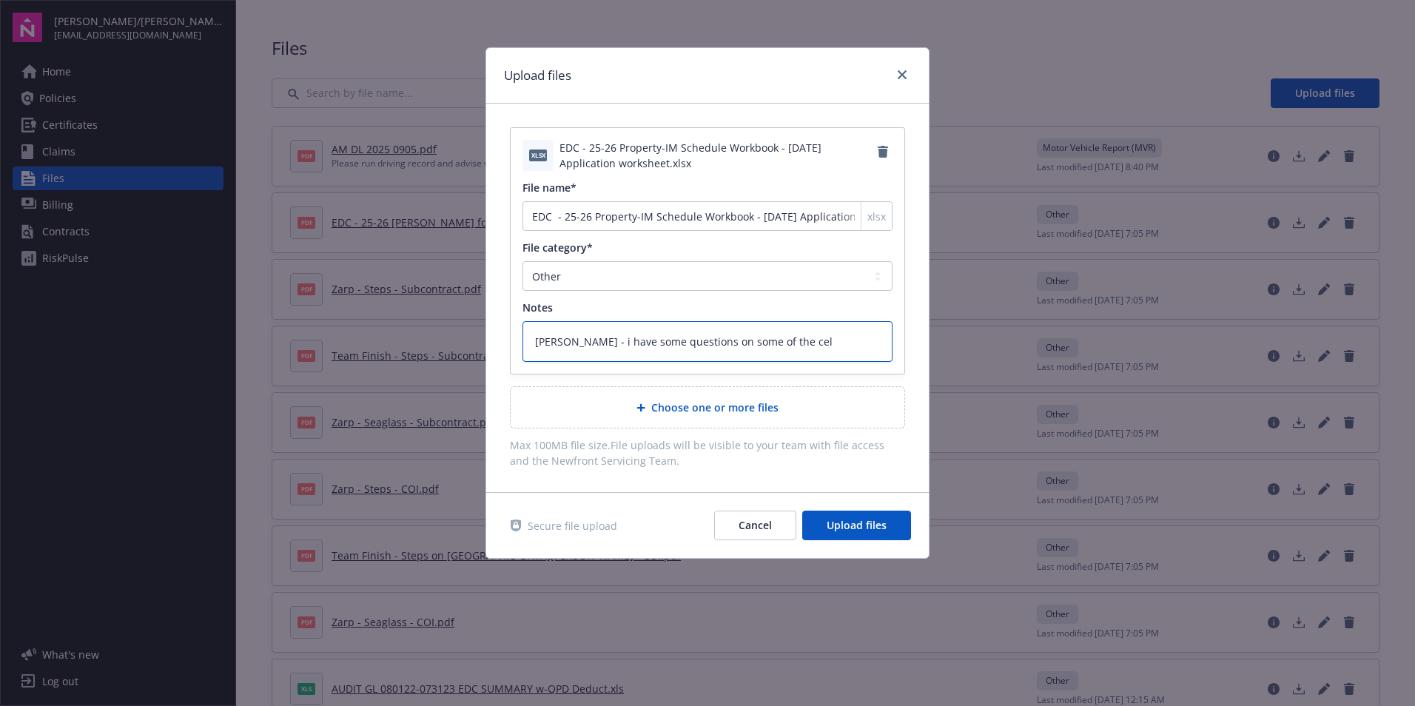
type textarea "x"
type textarea "[PERSON_NAME] - i have some questions on some of the cell"
type textarea "x"
type textarea "[PERSON_NAME] - i have some questions on some of the cells"
type textarea "x"
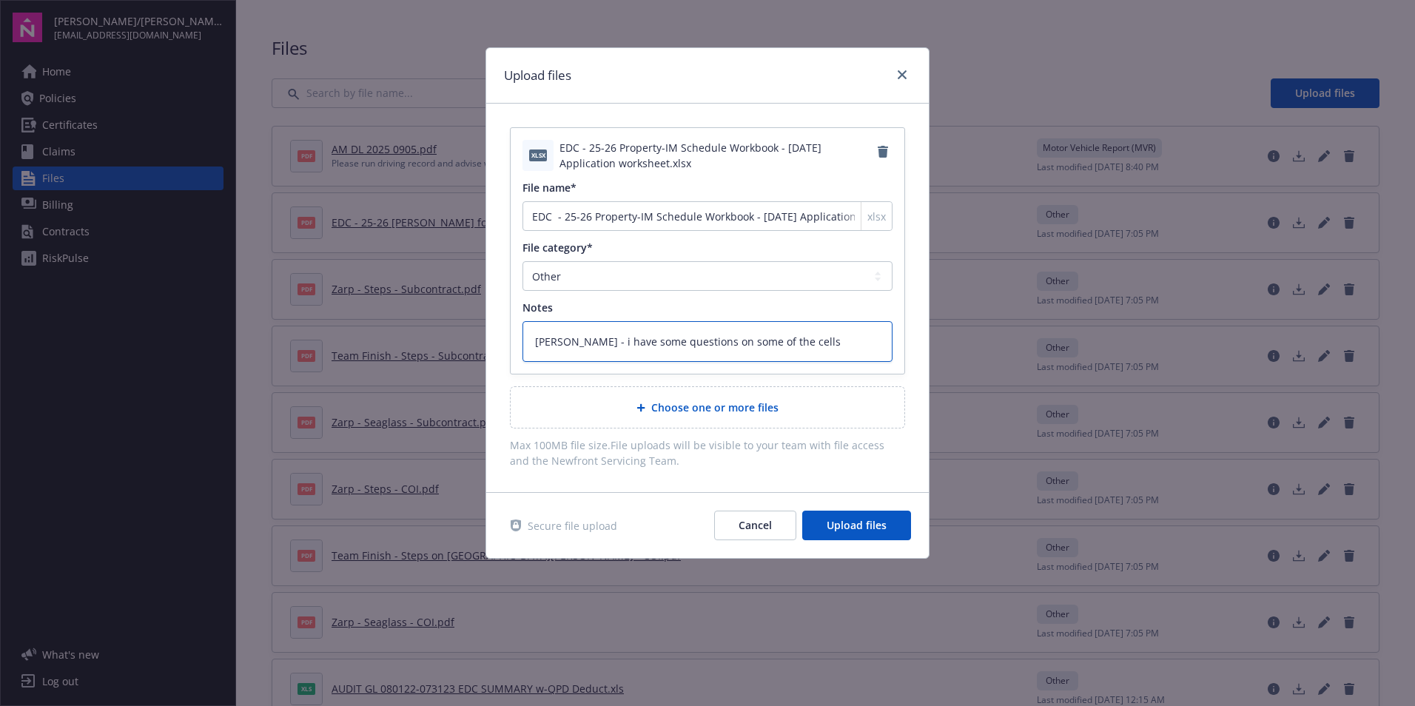
type textarea "[PERSON_NAME] - i have some questions on some of the cells."
type textarea "x"
type textarea "[PERSON_NAME] - i have some questions on some of the cells."
type textarea "x"
type textarea "[PERSON_NAME] - i have some questions on some of the cells. T"
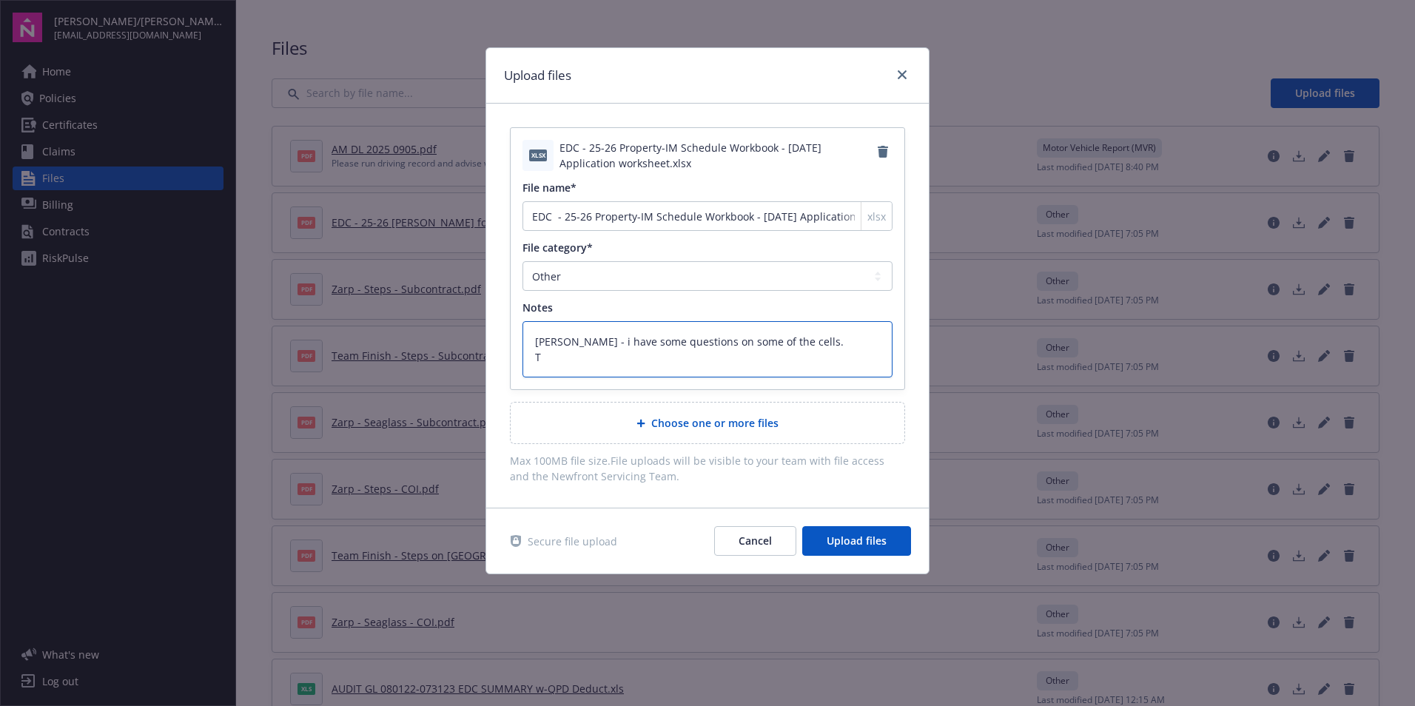
type textarea "x"
type textarea "[PERSON_NAME] - i have some questions on some of the cells. Th"
type textarea "x"
type textarea "[PERSON_NAME] - i have some questions on some of the cells. Tha"
type textarea "x"
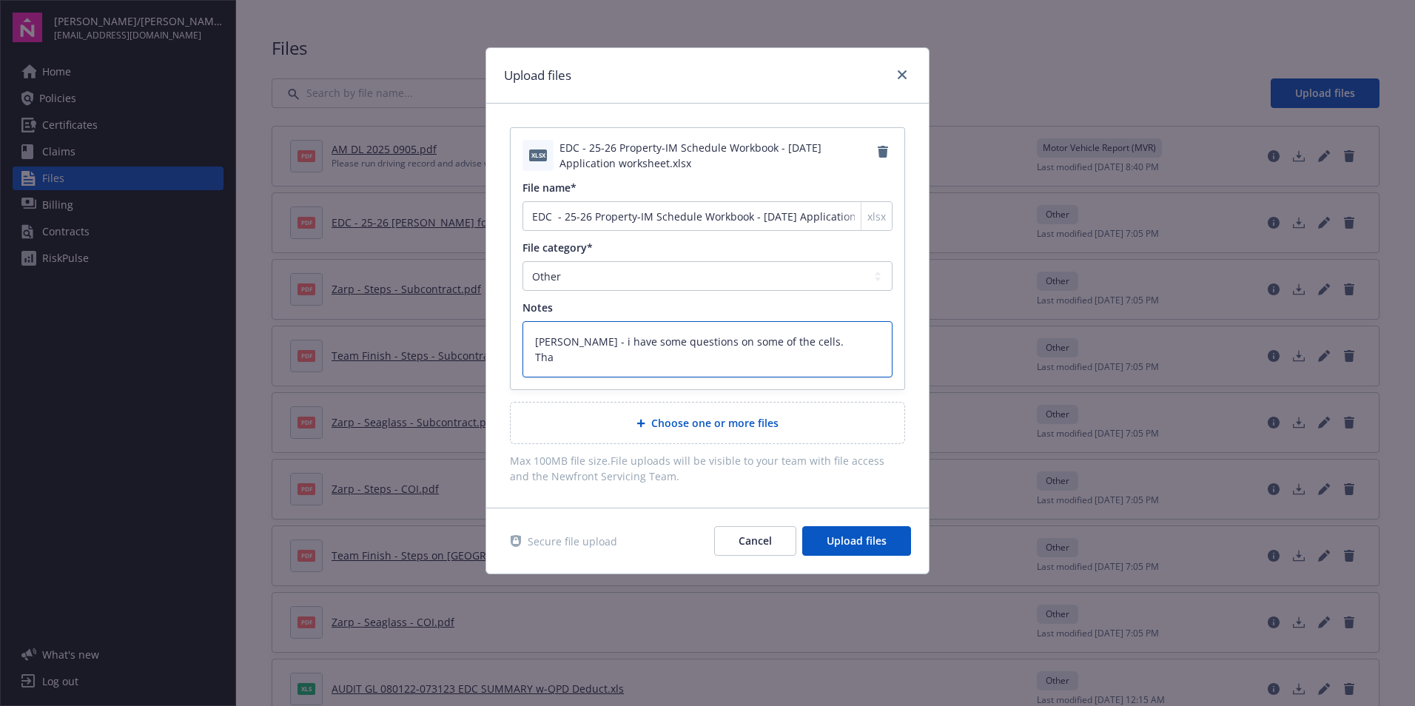
type textarea "[PERSON_NAME] - i have some questions on some of the cells. Than"
type textarea "x"
type textarea "[PERSON_NAME] - i have some questions on some of the cells. Thank"
type textarea "x"
type textarea "[PERSON_NAME] - i have some questions on some of the cells. Thank"
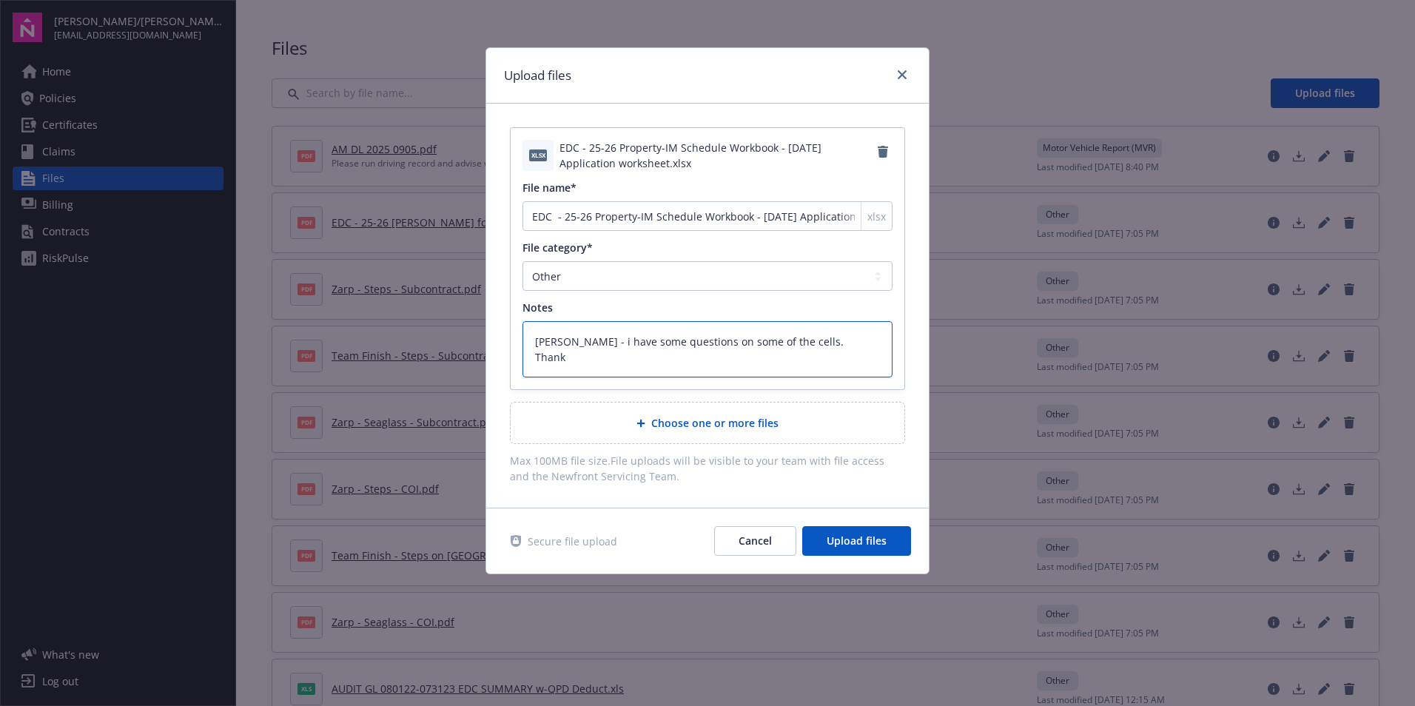
type textarea "x"
type textarea "[PERSON_NAME] - i have some questions on some of the cells. Thank y"
type textarea "x"
type textarea "[PERSON_NAME] - i have some questions on some of the cells. Thank yo"
type textarea "x"
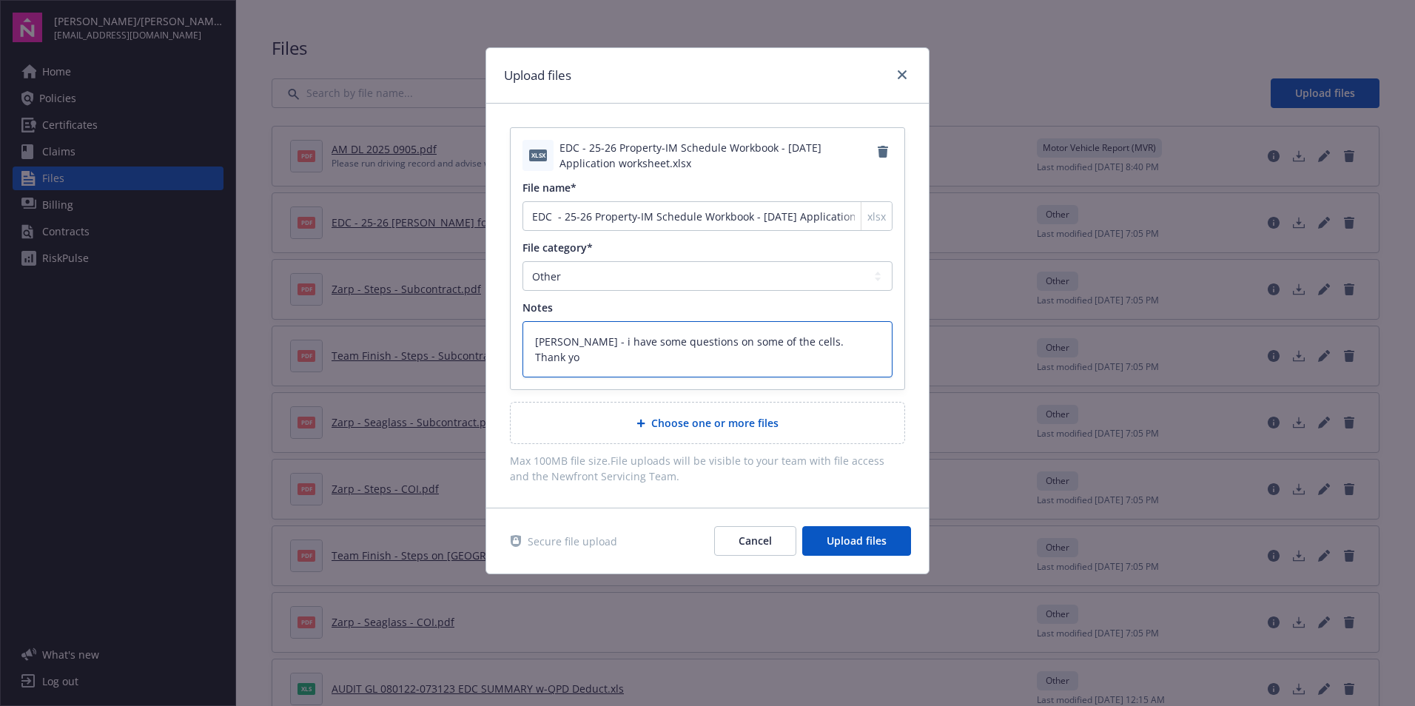
type textarea "[PERSON_NAME] - i have some questions on some of the cells. Thank you"
type textarea "x"
type textarea "[PERSON_NAME] - have some questions on some of the cells. Thank you"
type textarea "x"
type textarea "[PERSON_NAME] - I have some questions on some of the cells. Thank you"
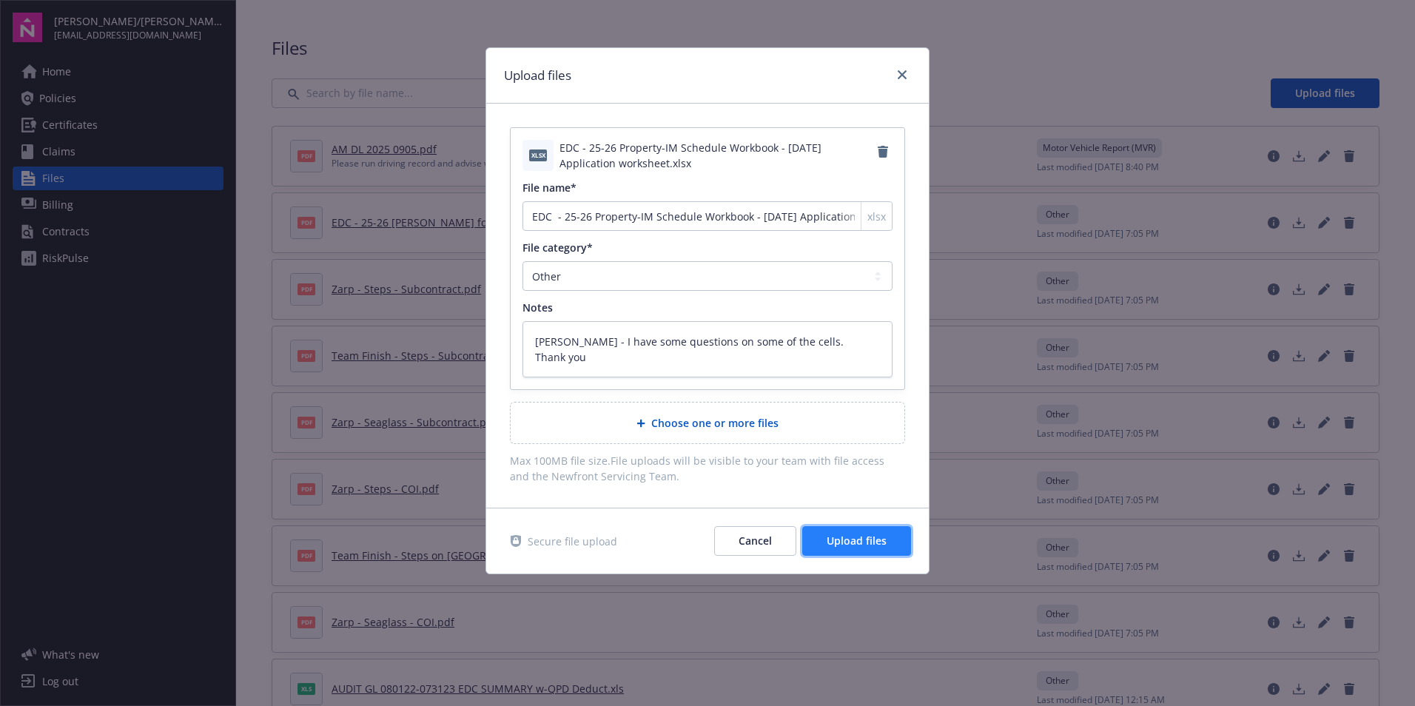
click at [853, 545] on span "Upload files" at bounding box center [857, 541] width 60 height 14
type textarea "x"
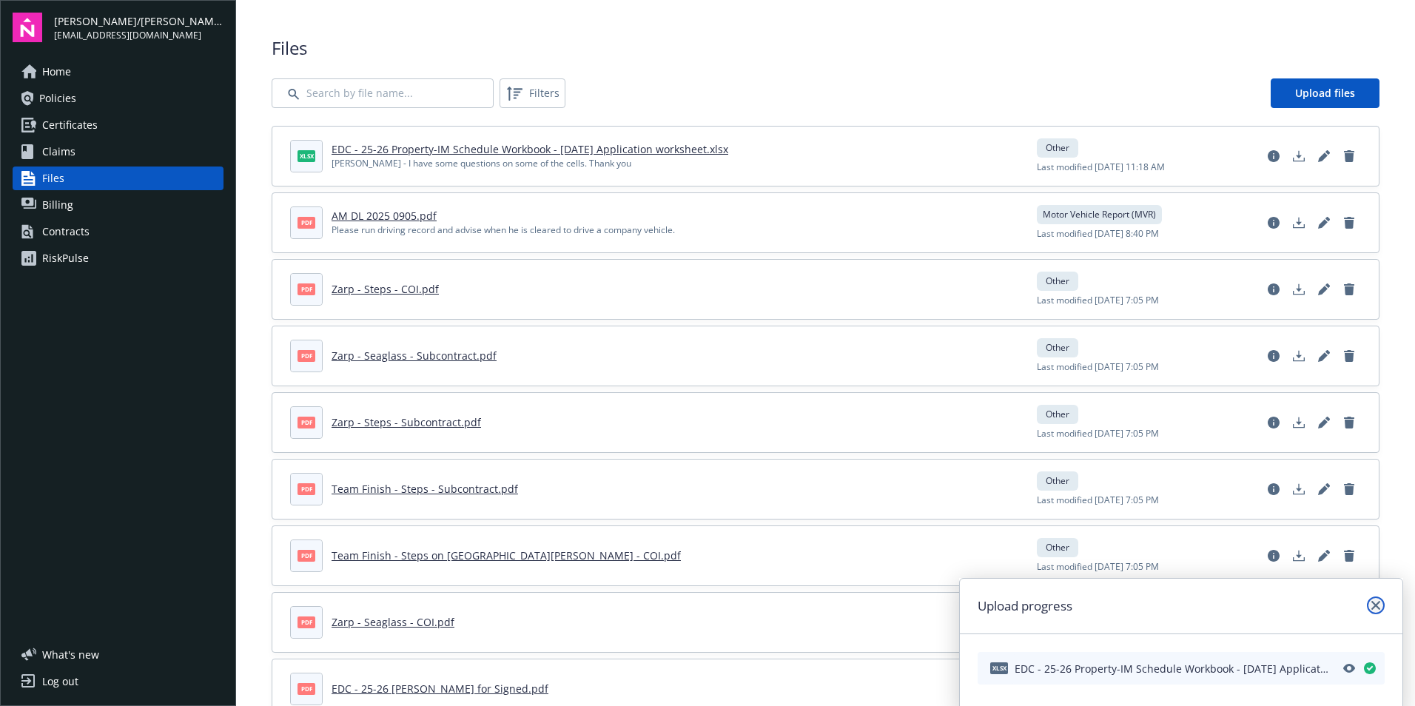
click at [1377, 605] on icon "close" at bounding box center [1375, 605] width 9 height 9
